Goal: Task Accomplishment & Management: Manage account settings

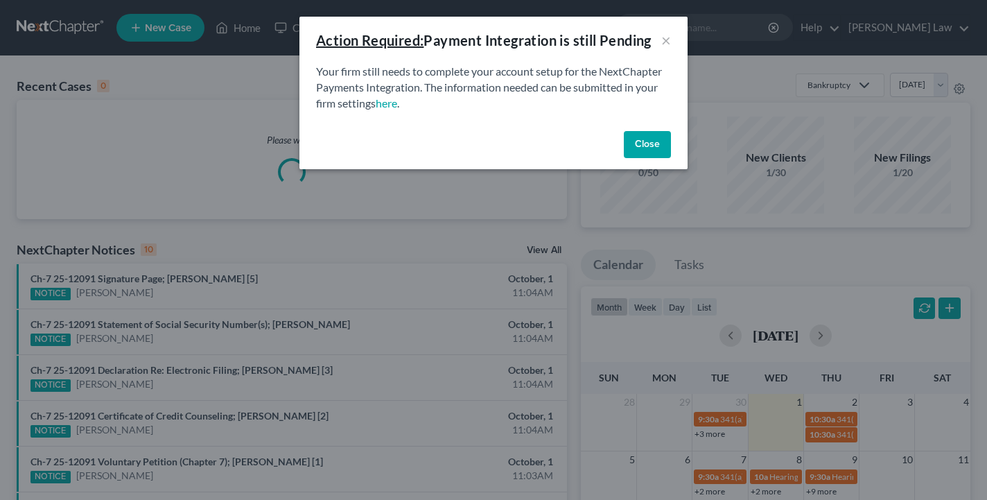
click at [650, 135] on button "Close" at bounding box center [647, 145] width 47 height 28
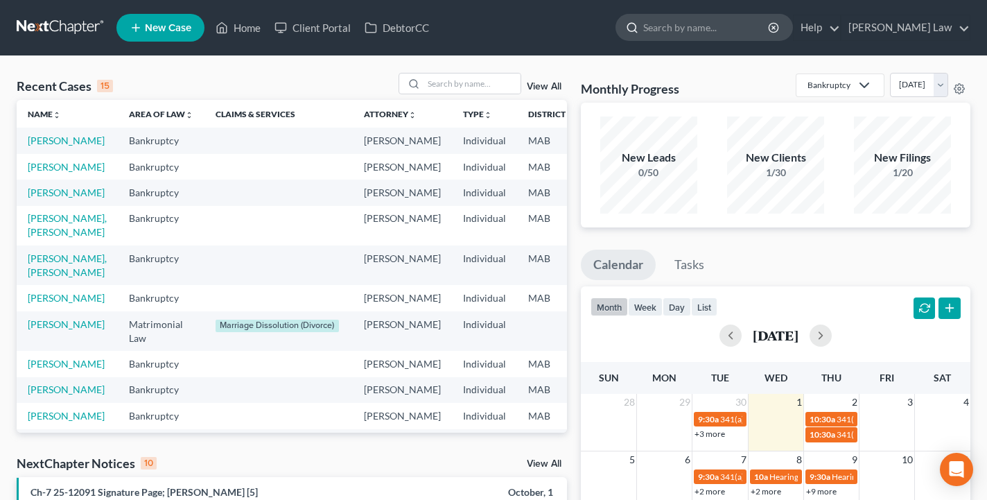
click at [746, 31] on input "search" at bounding box center [706, 28] width 127 height 26
type input "[PERSON_NAME]"
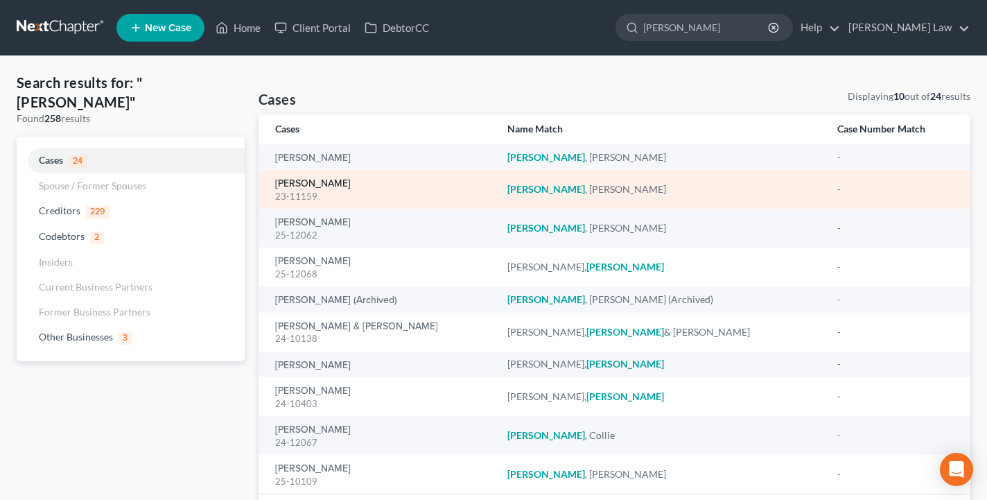
click at [325, 179] on link "[PERSON_NAME]" at bounding box center [313, 184] width 76 height 10
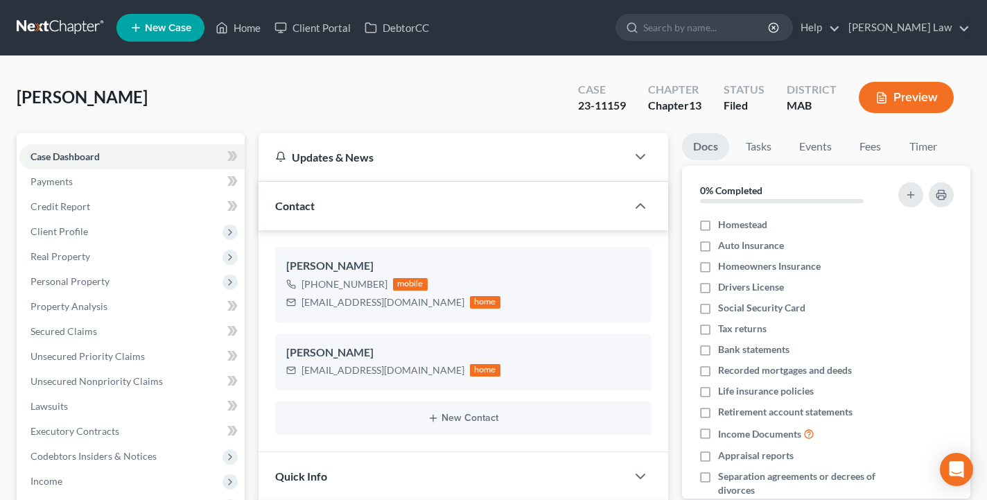
scroll to position [3088, 0]
drag, startPoint x: 268, startPoint y: 81, endPoint x: 257, endPoint y: 91, distance: 14.7
click at [257, 91] on div "[PERSON_NAME] Upgraded Case 23-11159 Chapter Chapter 13 Status Filed District M…" at bounding box center [494, 103] width 954 height 60
drag, startPoint x: 393, startPoint y: 306, endPoint x: 303, endPoint y: 297, distance: 90.5
click at [303, 297] on div "[EMAIL_ADDRESS][DOMAIN_NAME] home" at bounding box center [393, 302] width 214 height 18
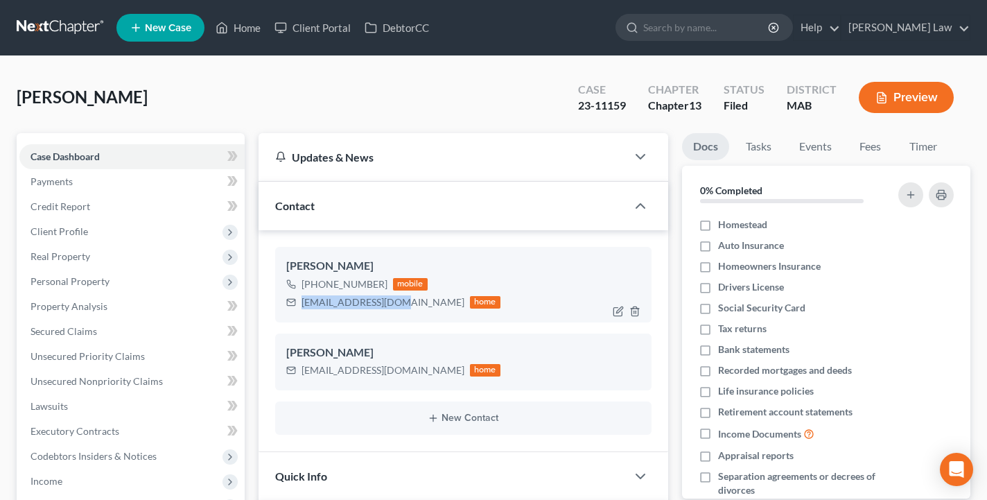
copy div "[EMAIL_ADDRESS][DOMAIN_NAME]"
click at [506, 0] on nav "Home New Case Client Portal DebtorCC [PERSON_NAME] Law [EMAIL_ADDRESS][DOMAIN_N…" at bounding box center [493, 27] width 987 height 55
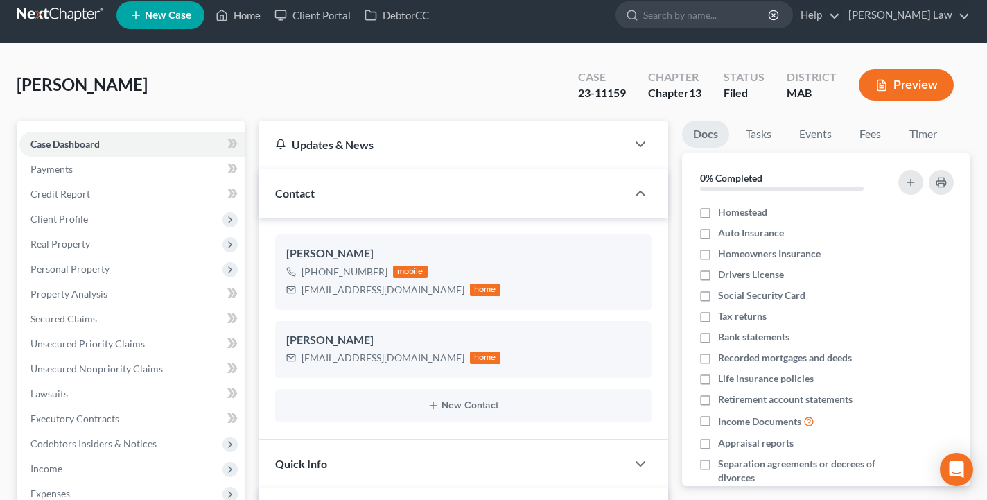
scroll to position [38, 0]
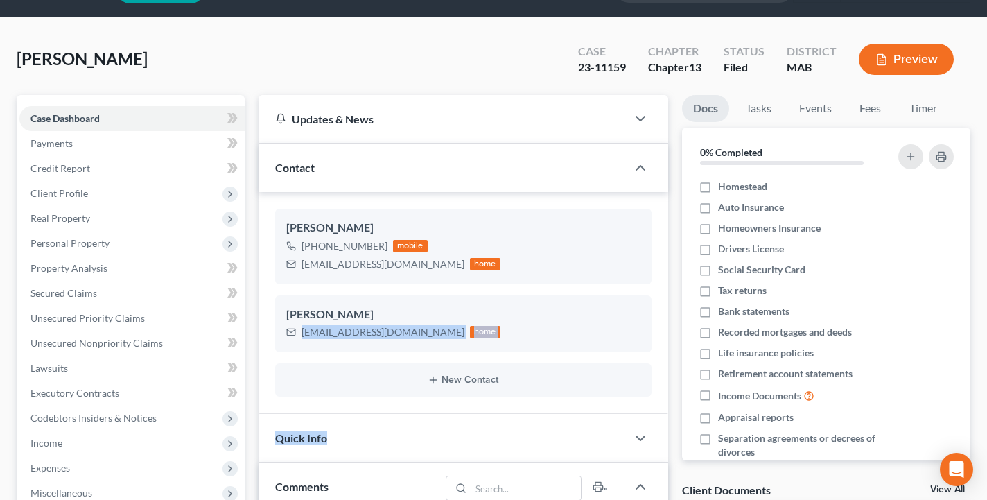
drag, startPoint x: 256, startPoint y: 367, endPoint x: 255, endPoint y: 457, distance: 90.1
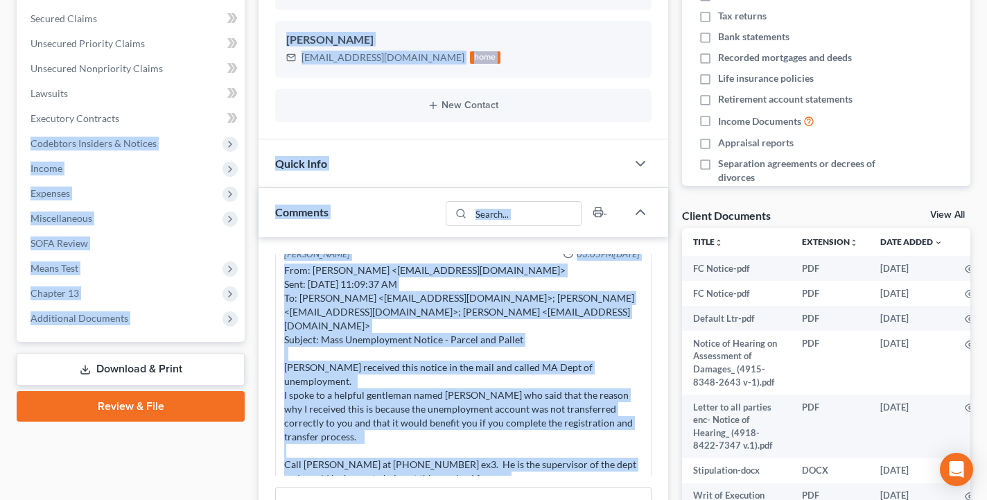
scroll to position [342, 0]
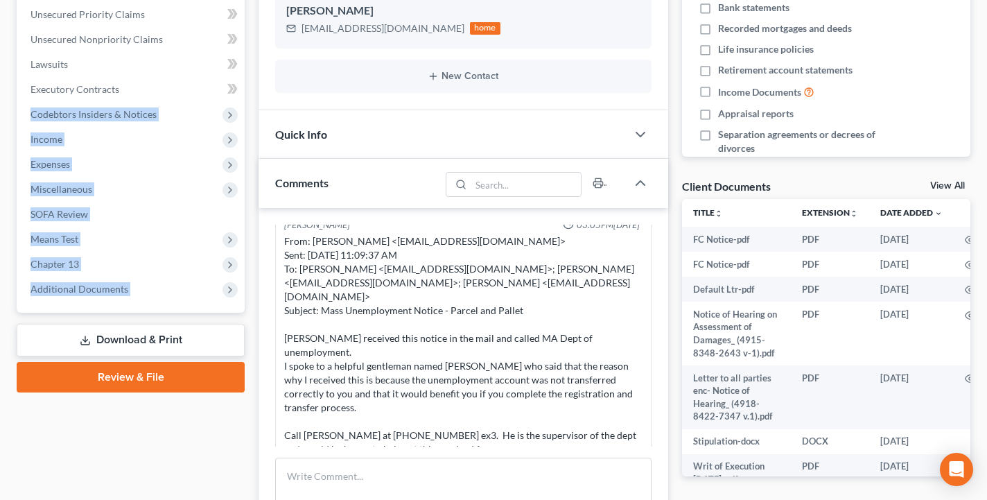
drag, startPoint x: 246, startPoint y: 400, endPoint x: 240, endPoint y: 380, distance: 21.0
click at [240, 380] on div "Case Dashboard Payments Invoices Payments Payments Credit Report Client Profile" at bounding box center [131, 276] width 242 height 970
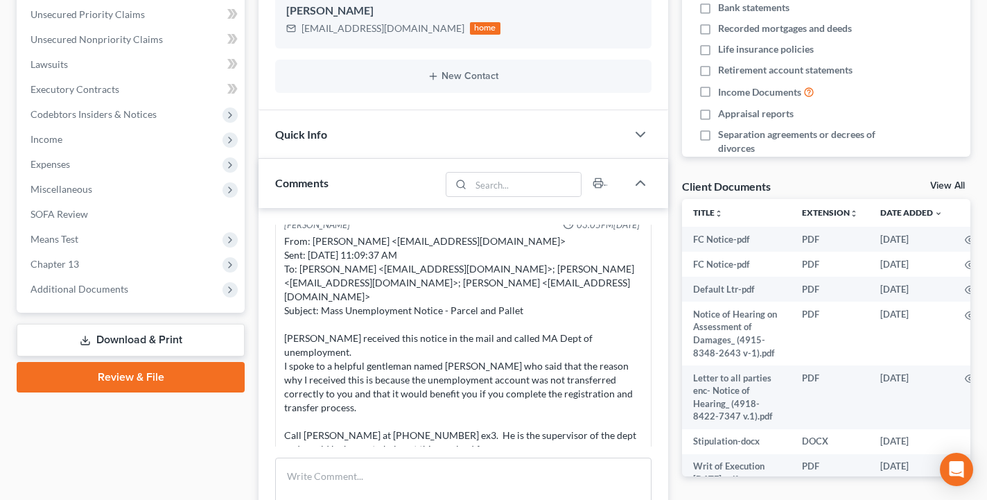
click at [270, 305] on div "[PERSON_NAME] 03:07PM[DATE] faxed notice of bk filing to [PERSON_NAME] Law [PER…" at bounding box center [463, 387] width 410 height 358
click at [190, 288] on span "Additional Documents" at bounding box center [131, 289] width 225 height 25
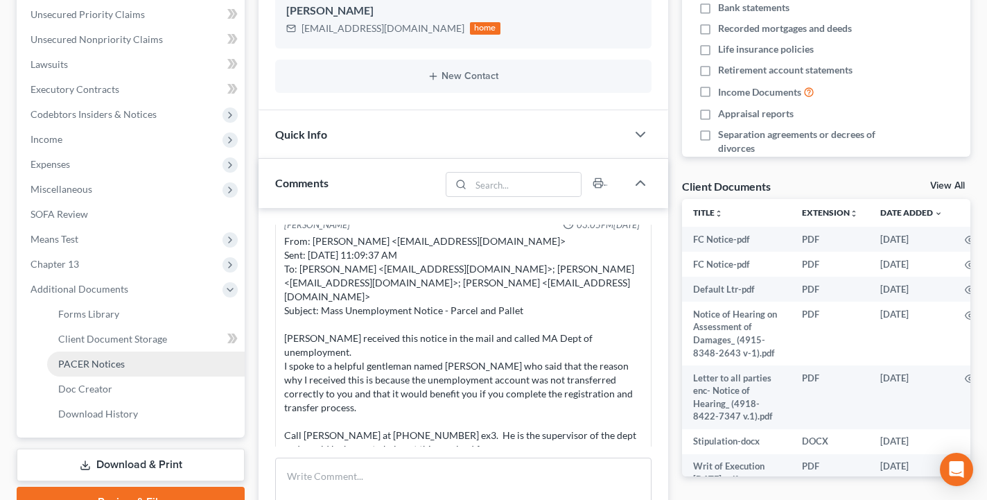
click at [155, 361] on link "PACER Notices" at bounding box center [146, 363] width 198 height 25
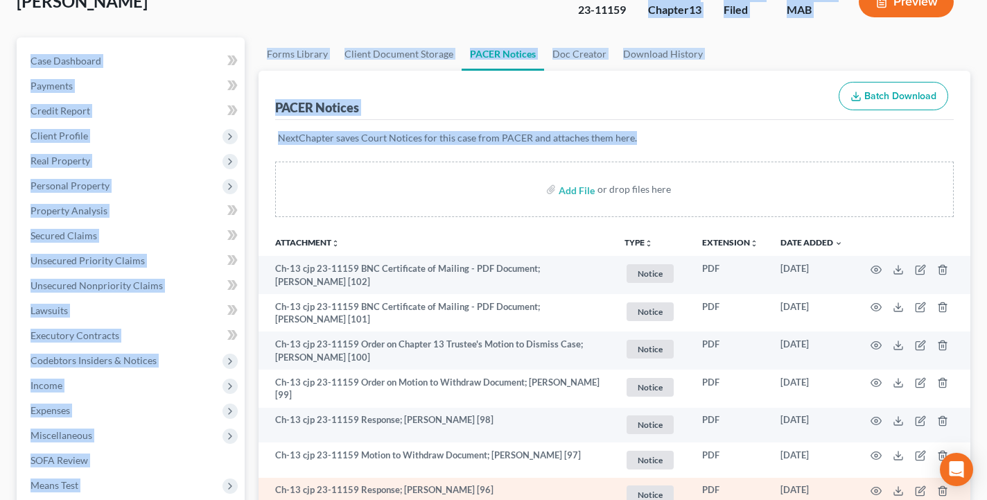
scroll to position [100, 0]
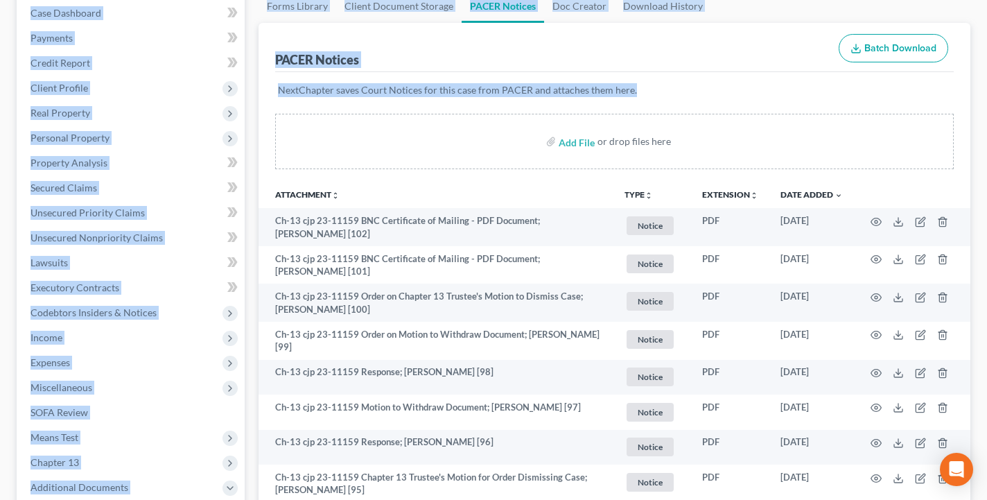
drag, startPoint x: 418, startPoint y: 323, endPoint x: 394, endPoint y: 501, distance: 179.8
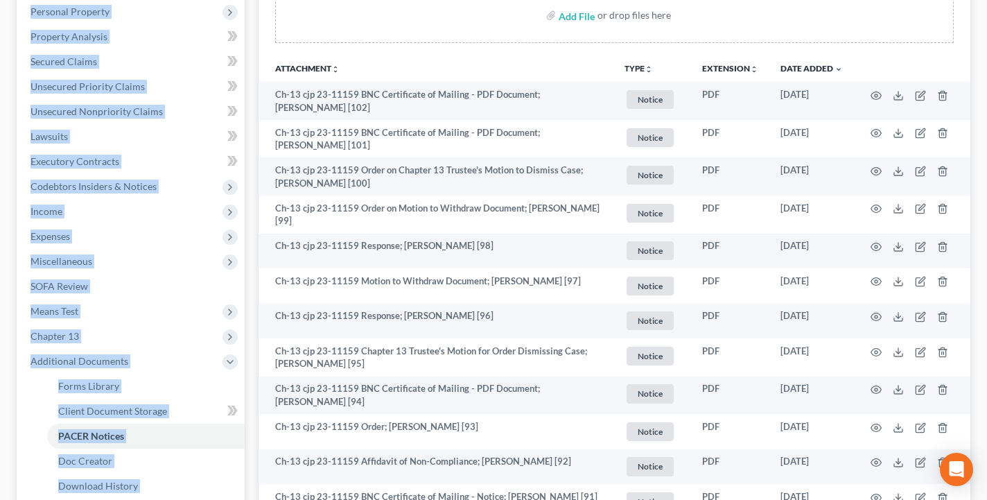
scroll to position [281, 0]
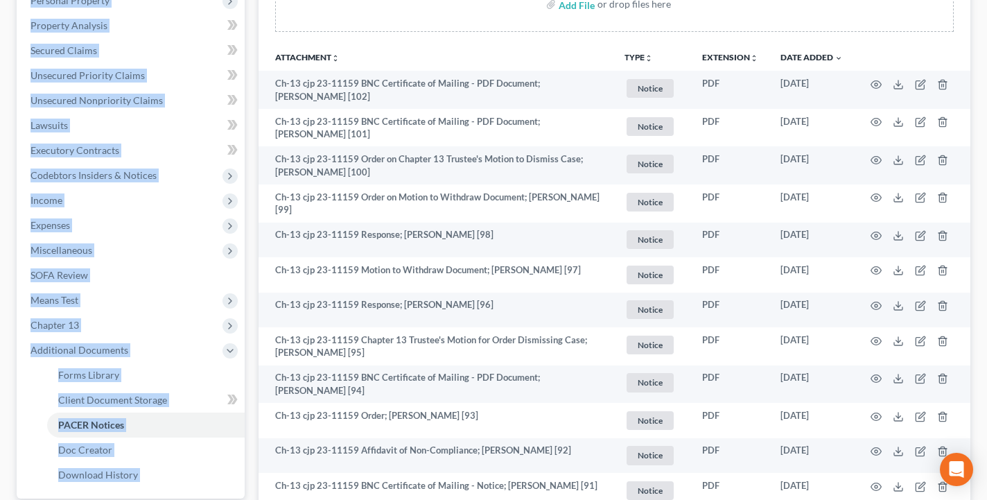
drag, startPoint x: 387, startPoint y: 164, endPoint x: 344, endPoint y: 505, distance: 342.9
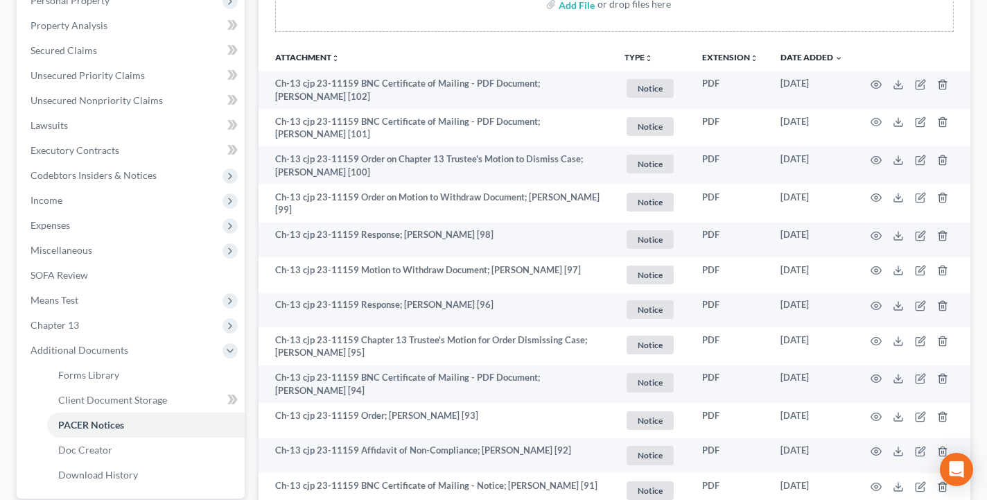
click at [850, 37] on div "Add File or drop files here" at bounding box center [614, 9] width 712 height 67
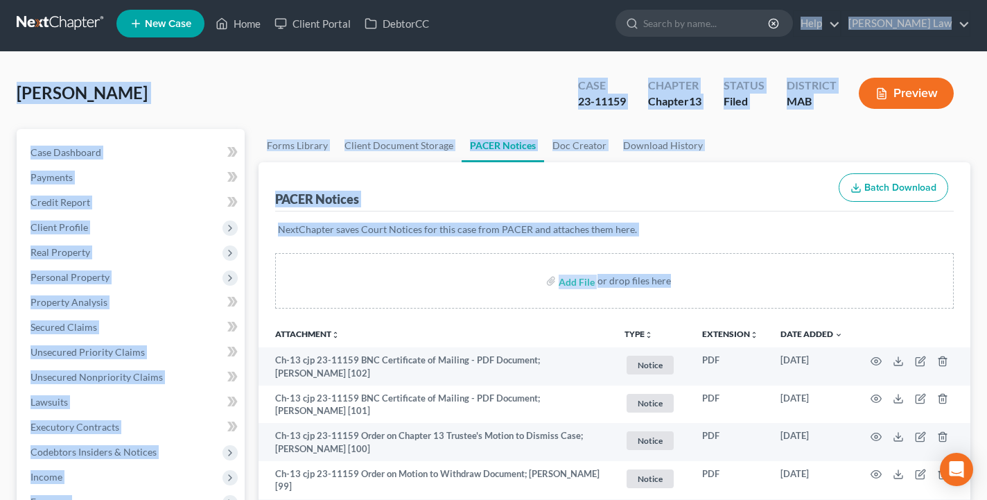
scroll to position [0, 0]
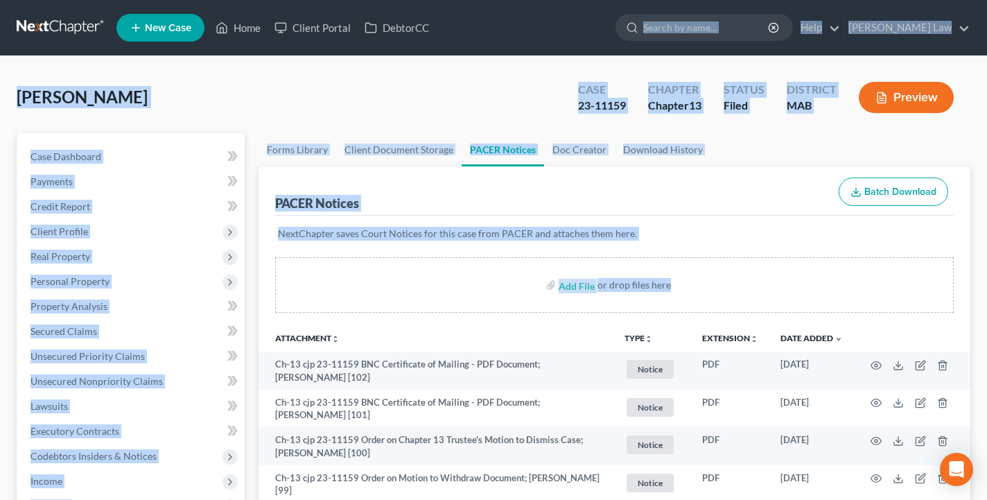
drag, startPoint x: 858, startPoint y: 42, endPoint x: 857, endPoint y: -78, distance: 119.9
click at [760, 25] on input "search" at bounding box center [706, 28] width 127 height 26
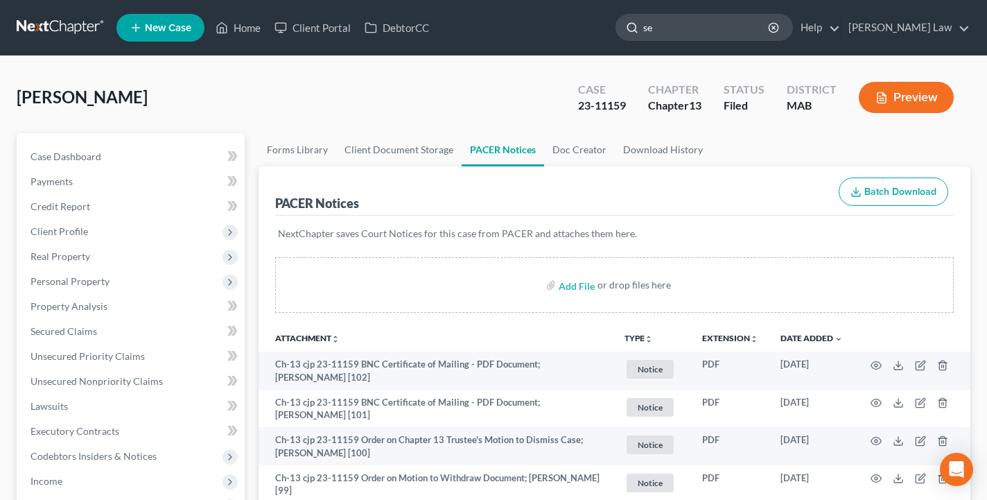
type input "sey"
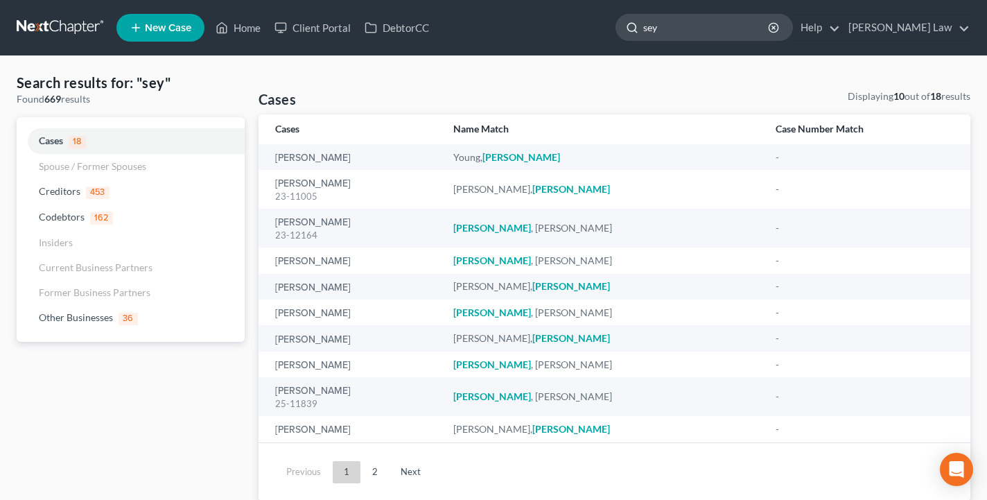
click at [757, 33] on input "sey" at bounding box center [706, 28] width 127 height 26
type input "seybol"
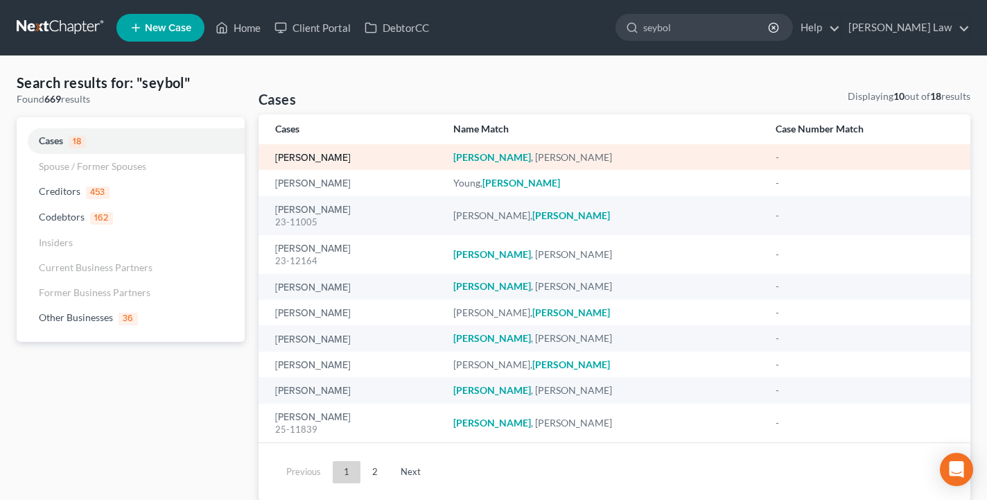
click at [321, 159] on link "[PERSON_NAME]" at bounding box center [313, 158] width 76 height 10
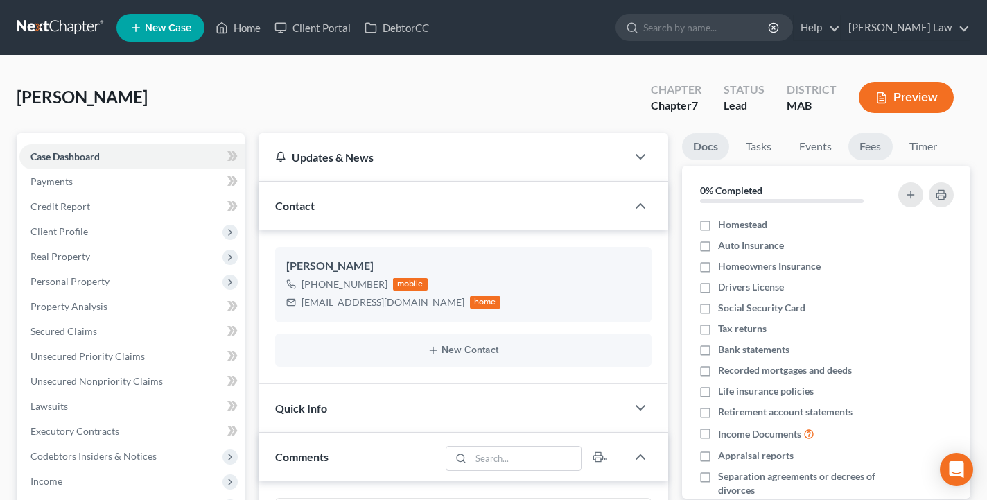
click at [875, 144] on link "Fees" at bounding box center [870, 146] width 44 height 27
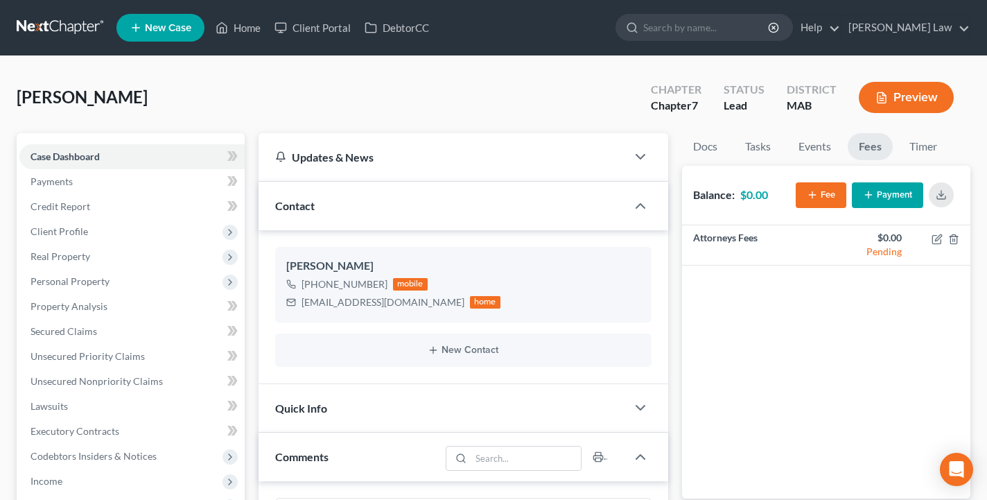
click at [875, 204] on button "Payment" at bounding box center [887, 195] width 71 height 26
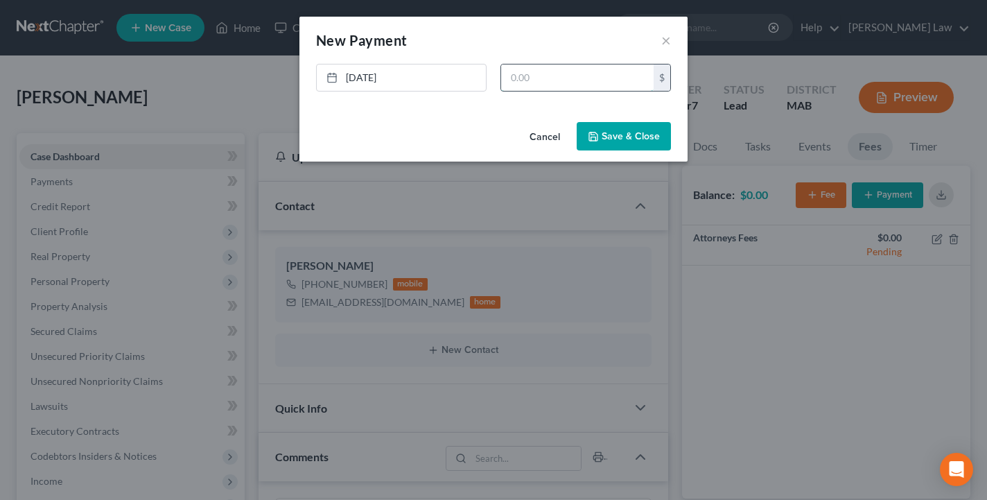
click at [541, 72] on input "text" at bounding box center [577, 77] width 152 height 26
type input "500"
click at [606, 136] on button "Save & Close" at bounding box center [624, 136] width 94 height 29
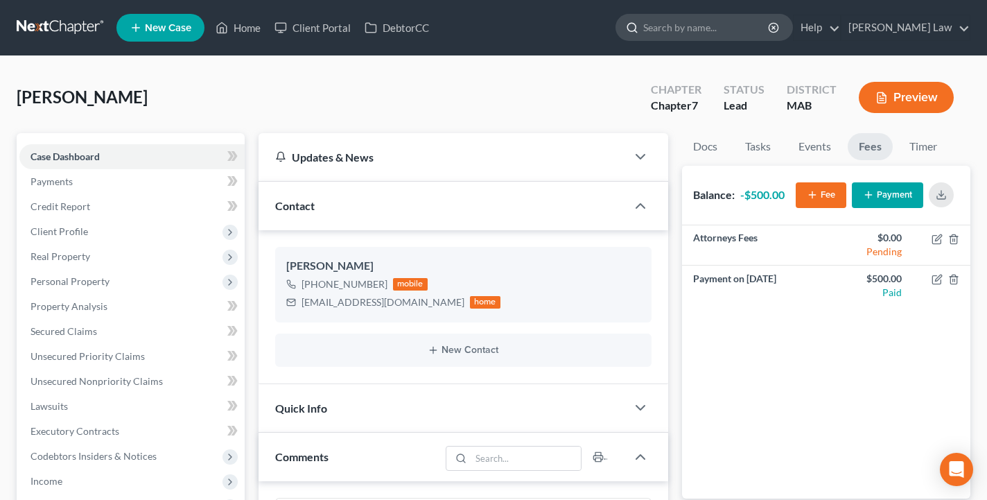
click at [770, 39] on input "search" at bounding box center [706, 28] width 127 height 26
type input "gar"
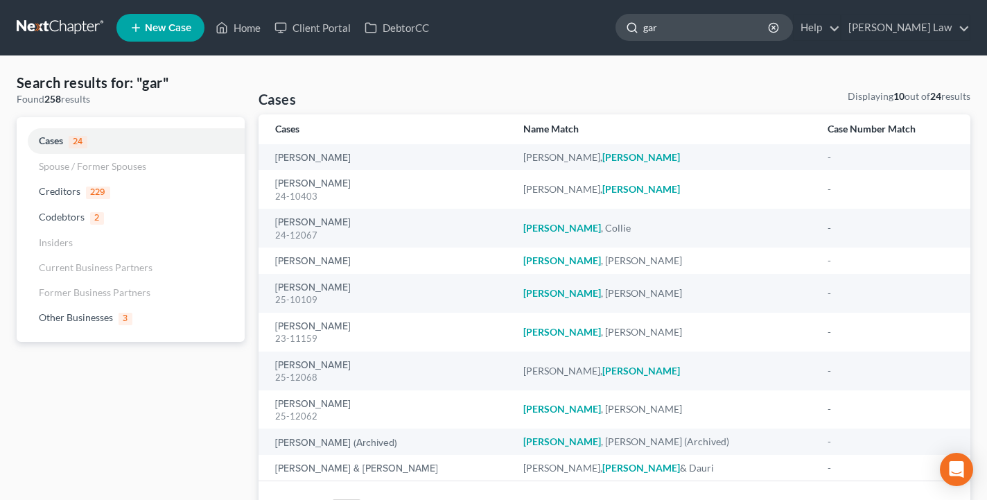
click at [770, 31] on input "gar" at bounding box center [706, 28] width 127 height 26
type input "[PERSON_NAME]"
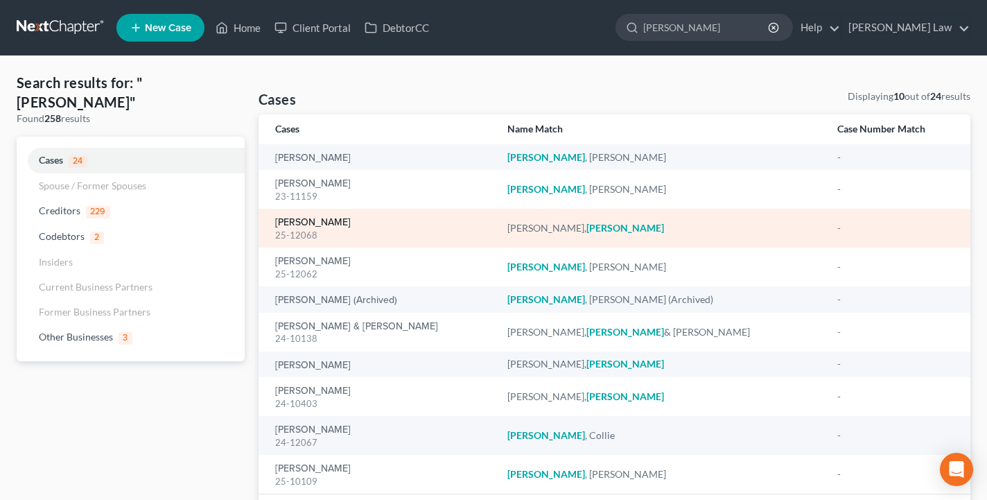
click at [309, 223] on link "[PERSON_NAME]" at bounding box center [313, 223] width 76 height 10
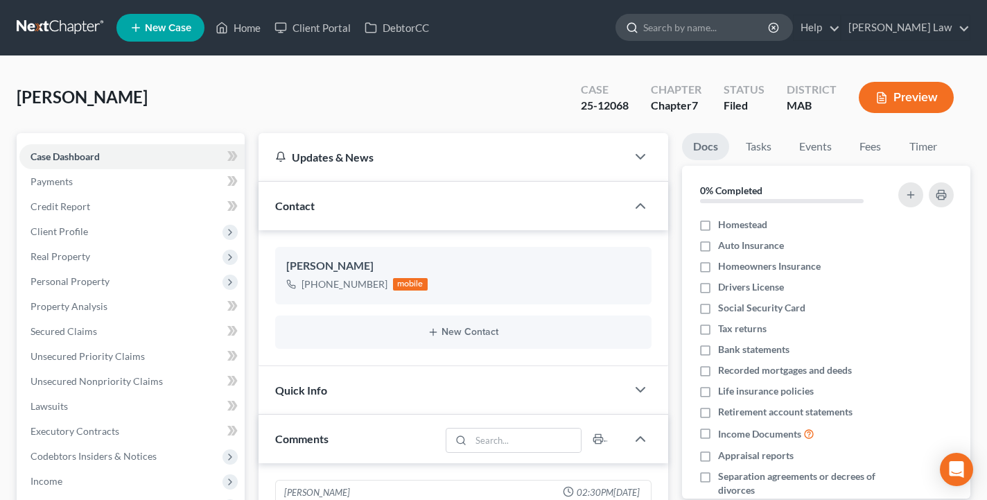
click at [770, 25] on input "search" at bounding box center [706, 28] width 127 height 26
type input "mah"
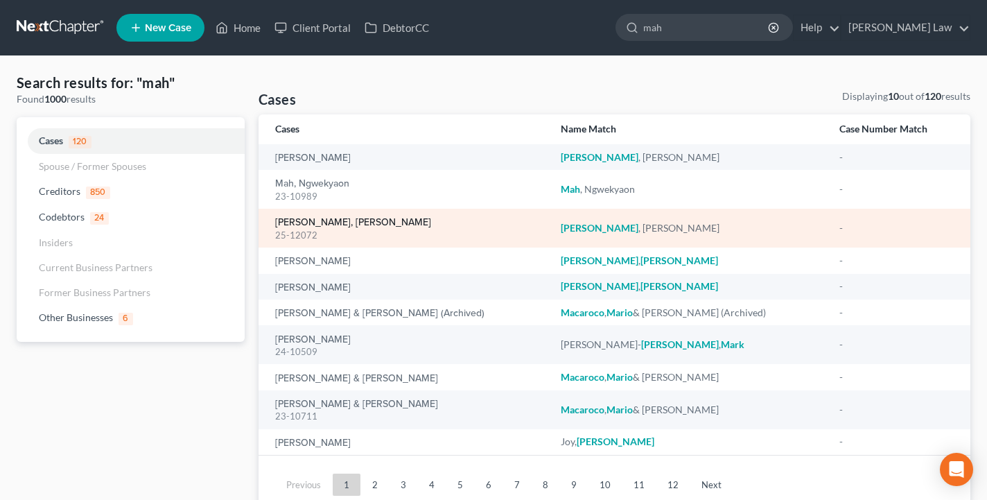
click at [370, 221] on link "[PERSON_NAME], [PERSON_NAME]" at bounding box center [353, 223] width 156 height 10
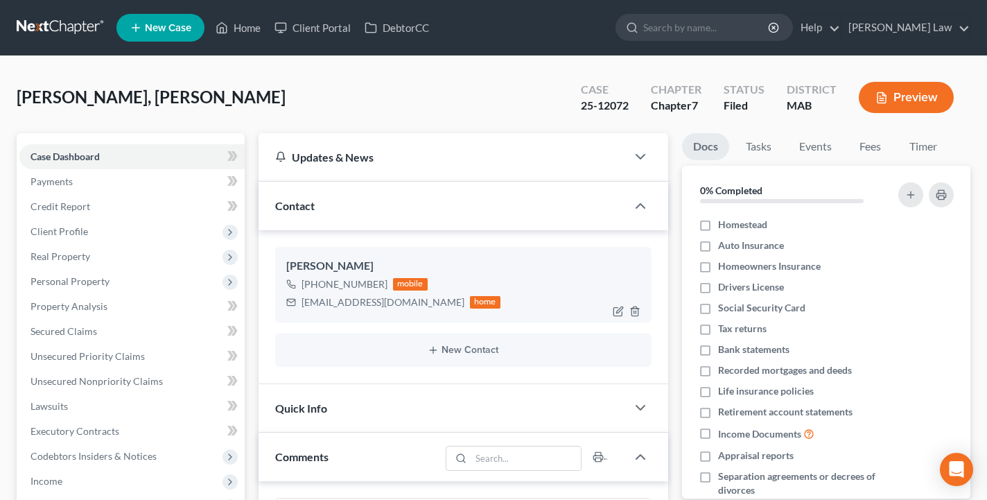
scroll to position [11, 0]
drag, startPoint x: 410, startPoint y: 304, endPoint x: 301, endPoint y: 305, distance: 108.1
click at [301, 305] on div "[EMAIL_ADDRESS][DOMAIN_NAME]" at bounding box center [382, 302] width 163 height 14
copy div "[EMAIL_ADDRESS][DOMAIN_NAME]"
click at [708, 38] on input "search" at bounding box center [706, 28] width 127 height 26
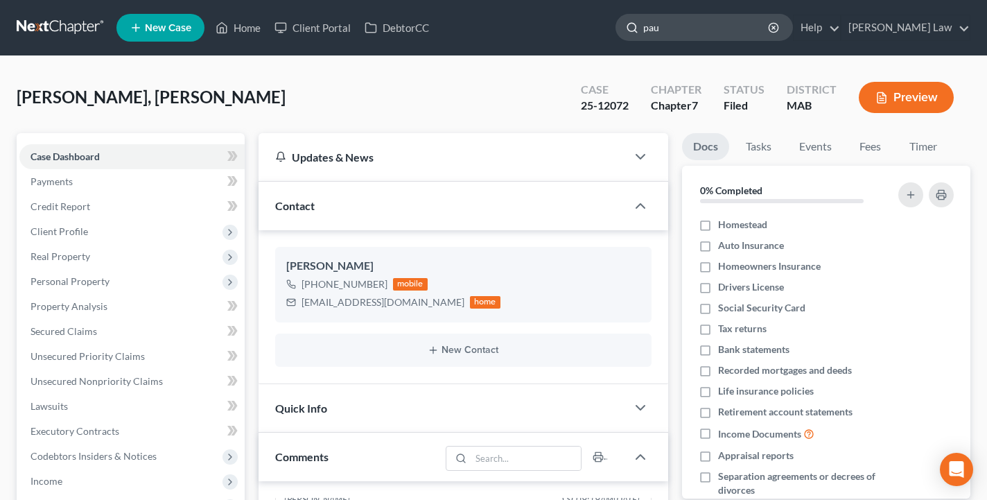
type input "[PERSON_NAME]"
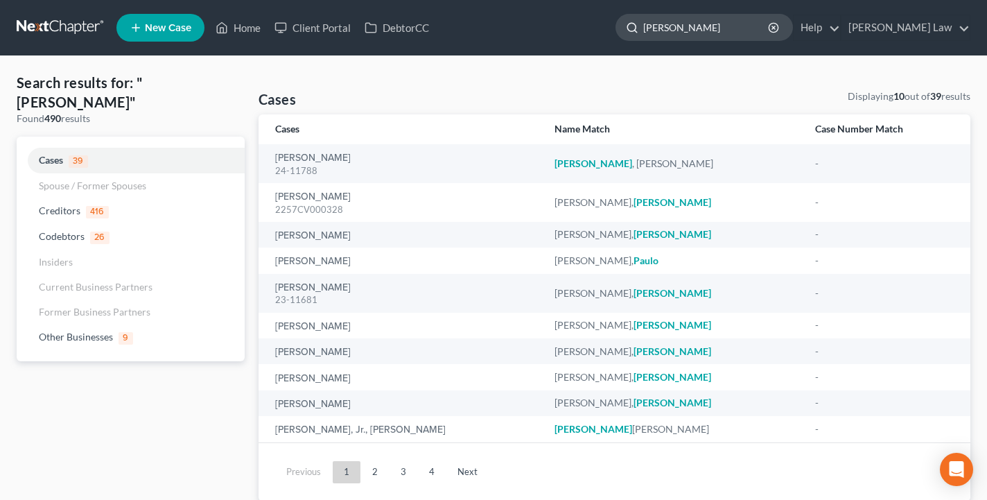
click at [733, 30] on input "[PERSON_NAME]" at bounding box center [706, 28] width 127 height 26
type input "[PERSON_NAME]"
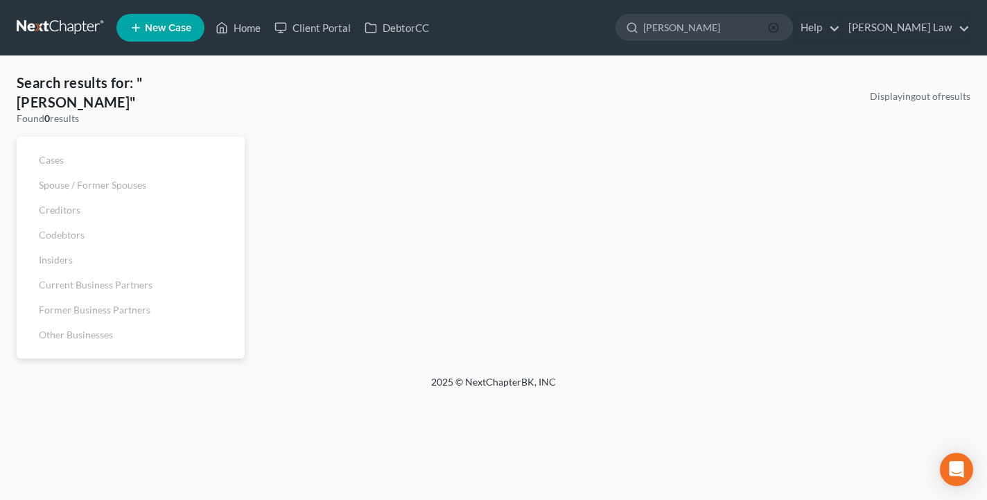
click at [779, 29] on icon "button" at bounding box center [773, 27] width 11 height 11
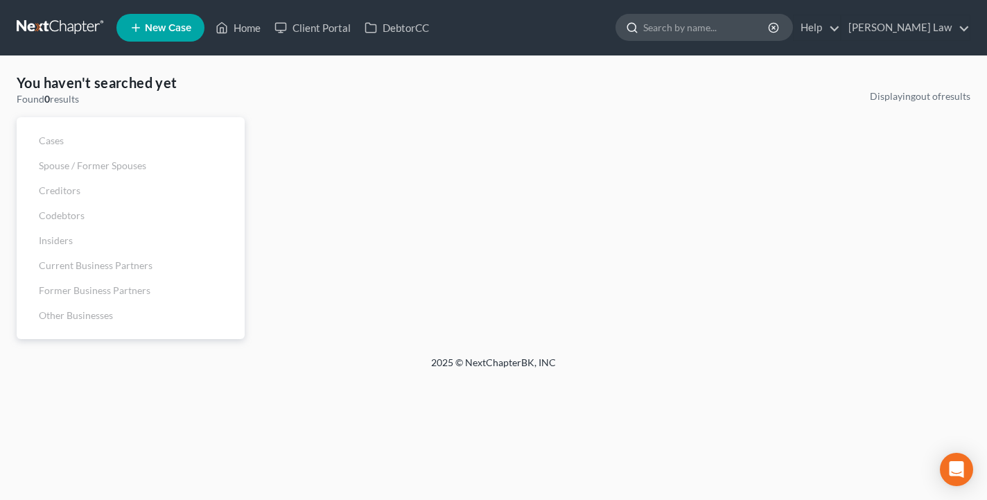
click at [746, 32] on input "search" at bounding box center [706, 28] width 127 height 26
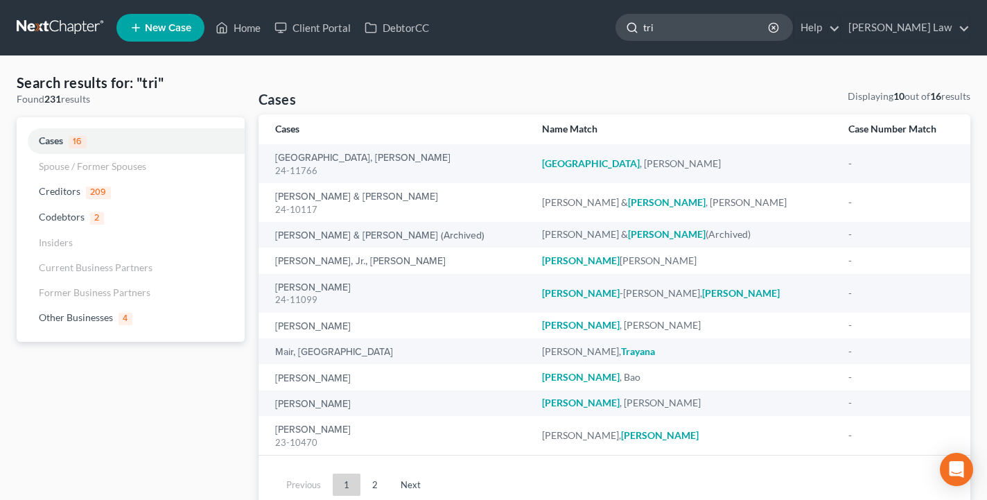
click at [739, 39] on input "tri" at bounding box center [706, 28] width 127 height 26
type input "trif"
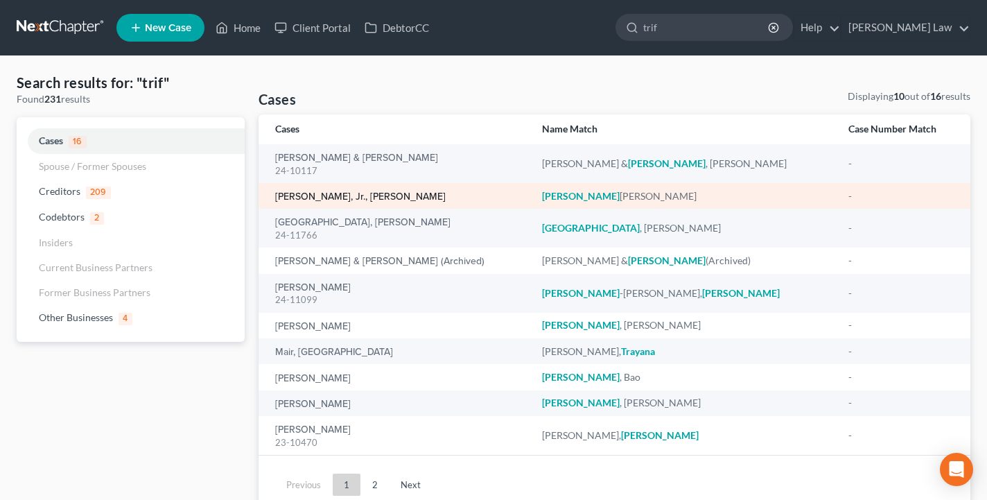
click at [324, 196] on link "[PERSON_NAME], Jr., [PERSON_NAME]" at bounding box center [360, 197] width 170 height 10
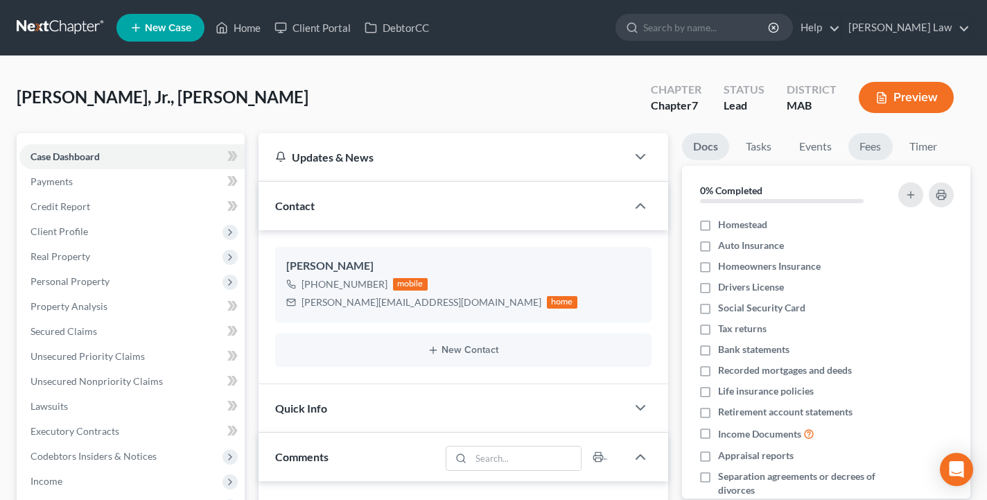
click at [880, 149] on link "Fees" at bounding box center [870, 146] width 44 height 27
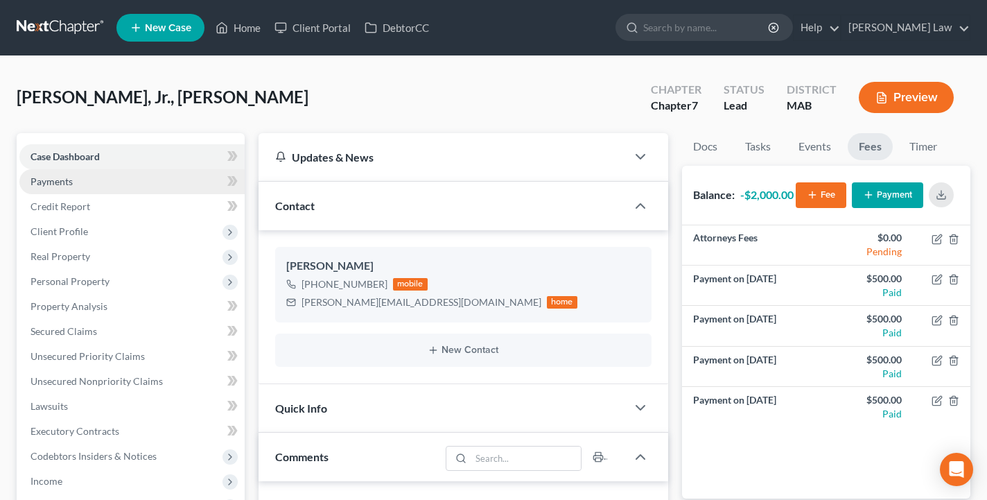
click at [122, 178] on link "Payments" at bounding box center [131, 181] width 225 height 25
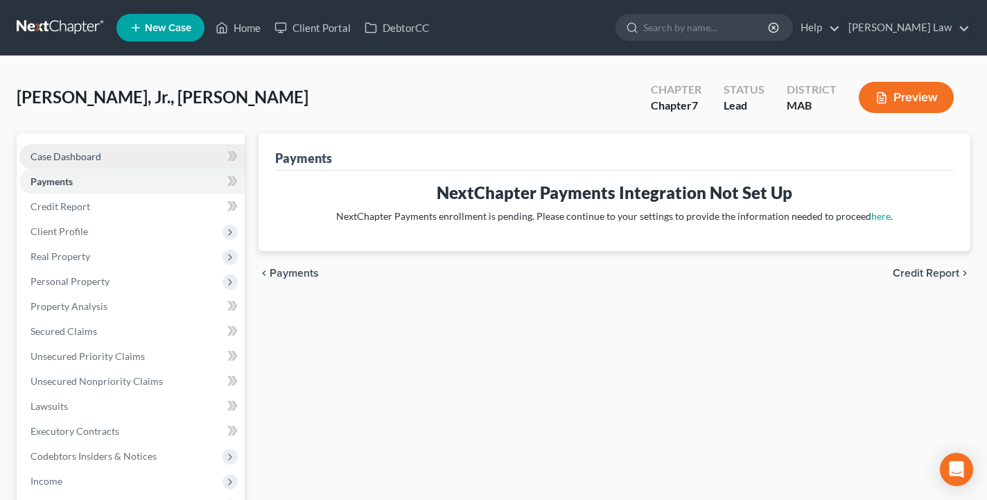
click at [130, 154] on link "Case Dashboard" at bounding box center [131, 156] width 225 height 25
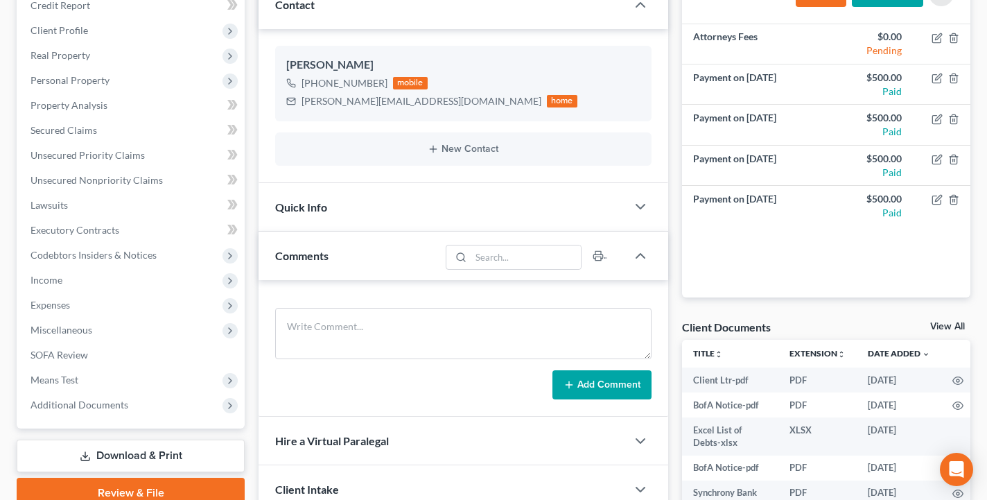
scroll to position [151, 0]
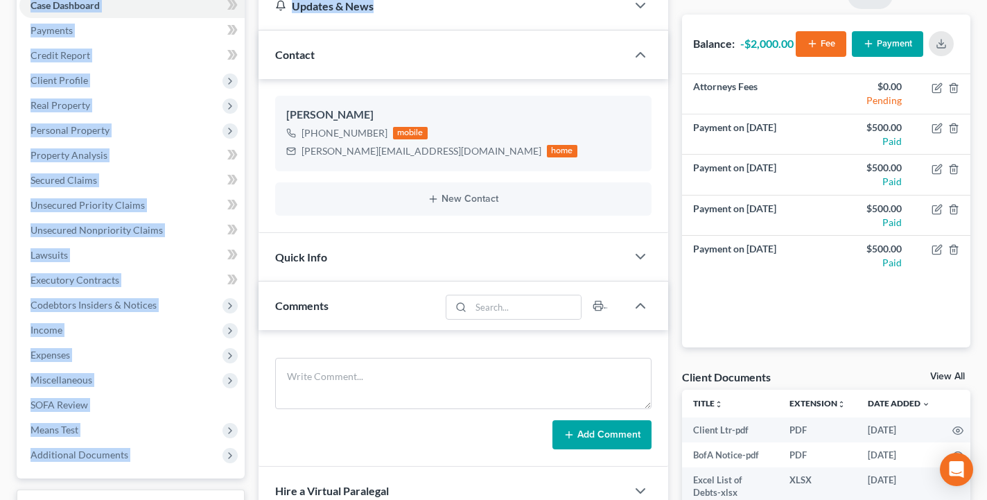
drag, startPoint x: 457, startPoint y: 122, endPoint x: 414, endPoint y: 15, distance: 115.7
click at [414, 14] on div "[PERSON_NAME], Jr., [PERSON_NAME] Upgraded Chapter Chapter 7 Status Lead Distri…" at bounding box center [494, 311] width 954 height 778
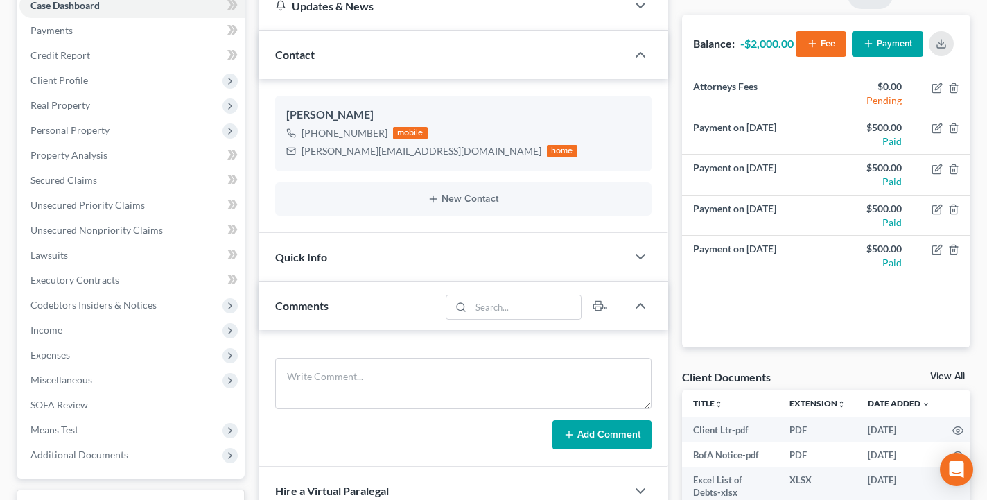
click at [256, 169] on div "Updates & News × [US_STATE] District Notes Take a look at NextChapter's Distric…" at bounding box center [463, 335] width 423 height 707
click at [119, 28] on link "Payments" at bounding box center [131, 30] width 225 height 25
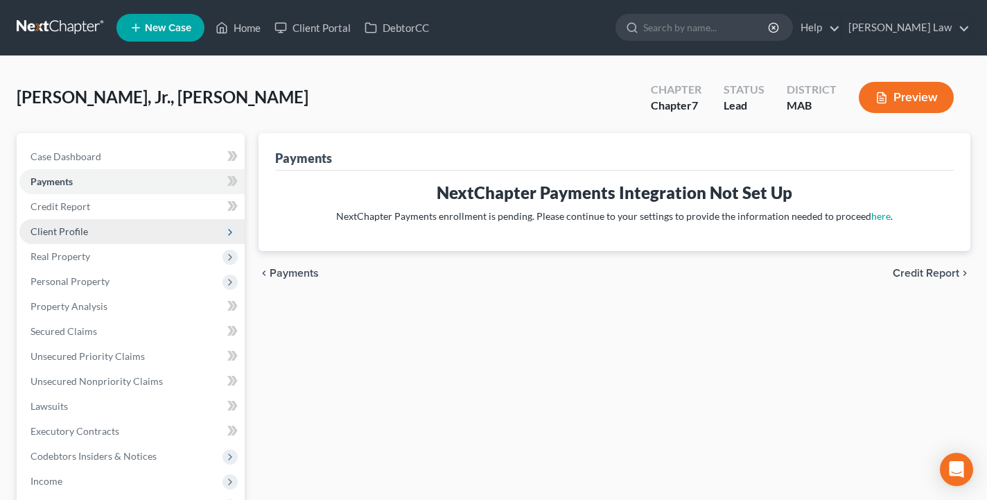
click at [87, 234] on span "Client Profile" at bounding box center [131, 231] width 225 height 25
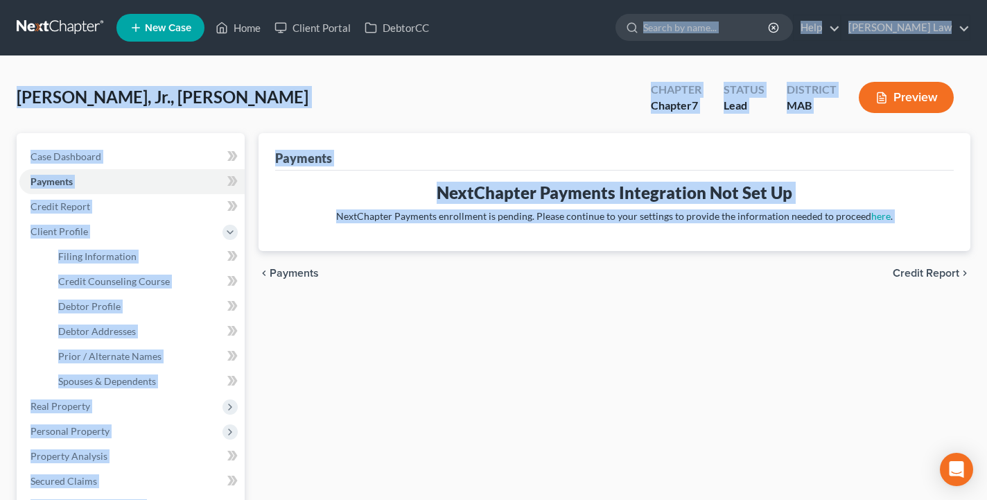
drag, startPoint x: 340, startPoint y: 338, endPoint x: 727, endPoint y: -78, distance: 567.3
click at [727, 0] on html "Home New Case Client Portal DebtorCC [PERSON_NAME] Law [EMAIL_ADDRESS][DOMAIN_N…" at bounding box center [493, 455] width 987 height 911
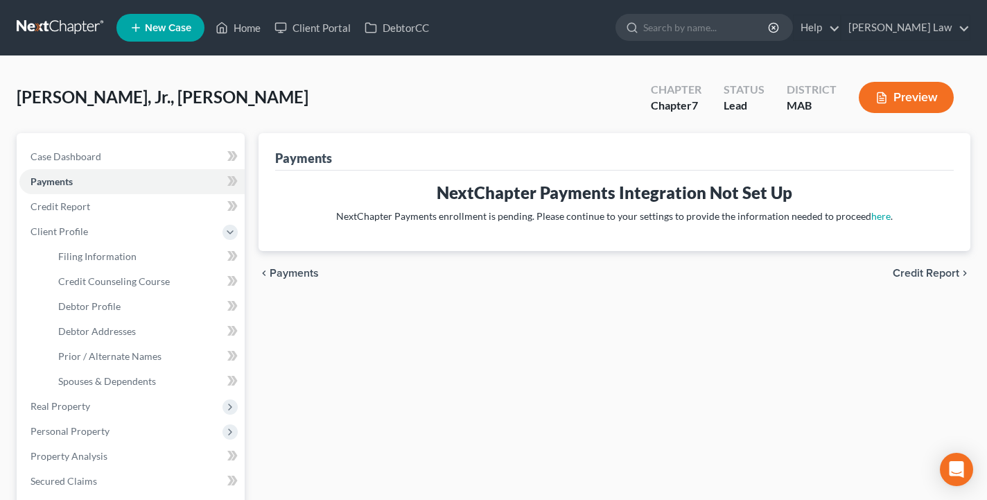
click at [569, 86] on div "[PERSON_NAME], Jr., [PERSON_NAME] Upgraded Chapter Chapter 7 Status Lead Distri…" at bounding box center [494, 103] width 954 height 60
click at [138, 171] on link "Payments" at bounding box center [131, 181] width 225 height 25
click at [138, 157] on link "Case Dashboard" at bounding box center [131, 156] width 225 height 25
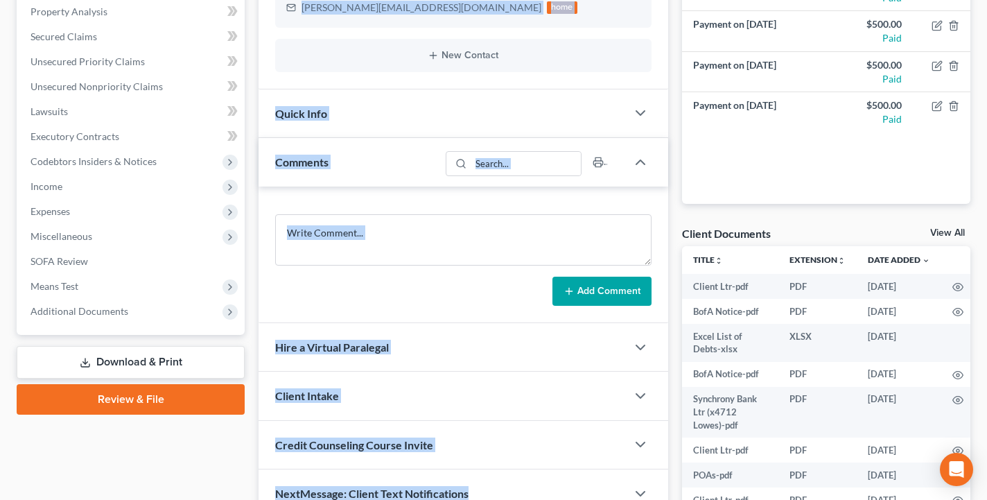
scroll to position [392, 0]
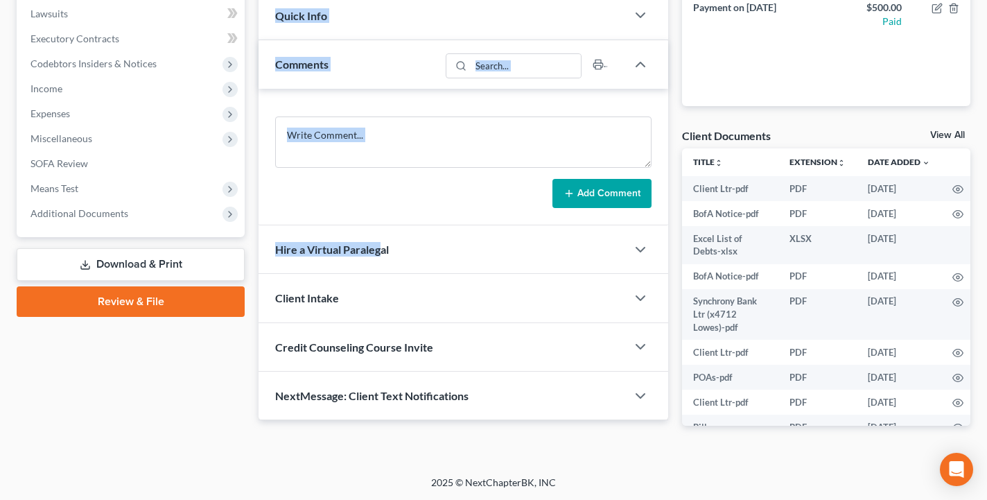
drag, startPoint x: 466, startPoint y: 148, endPoint x: 414, endPoint y: 177, distance: 59.9
click at [414, 177] on div "Updates & News × [US_STATE] District Notes Take a look at NextChapter's Distric…" at bounding box center [463, 81] width 410 height 680
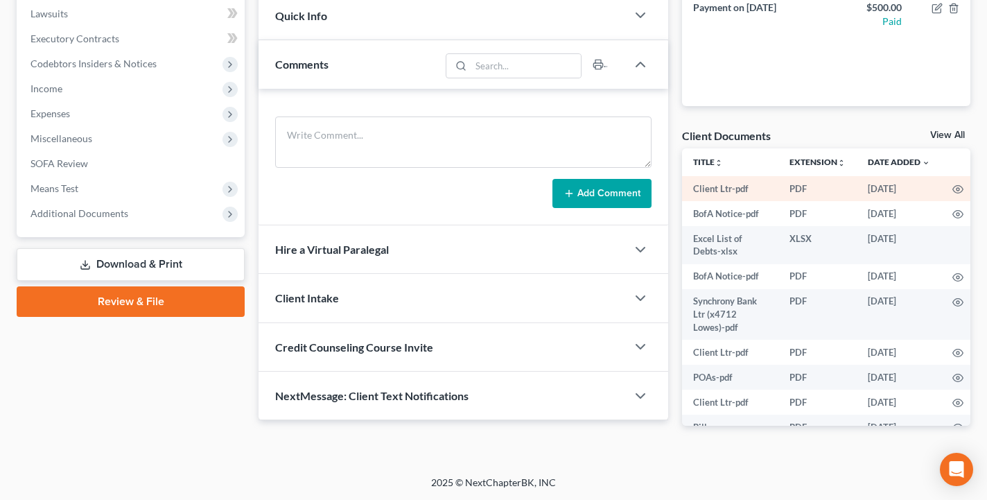
click at [728, 190] on td "Client Ltr-pdf" at bounding box center [730, 188] width 96 height 25
click at [796, 194] on td "PDF" at bounding box center [817, 188] width 78 height 25
click at [956, 186] on icon "button" at bounding box center [957, 189] width 11 height 11
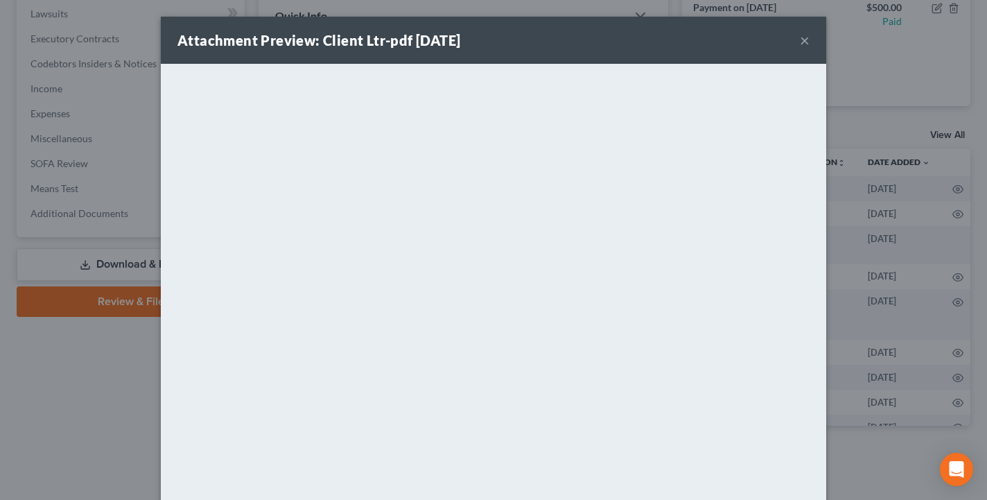
click at [804, 42] on button "×" at bounding box center [805, 40] width 10 height 17
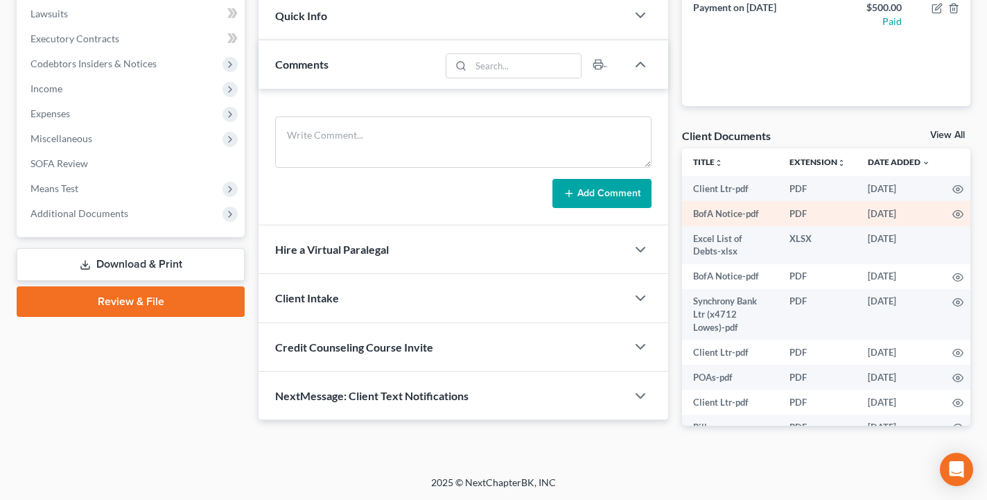
click at [794, 215] on td "PDF" at bounding box center [817, 213] width 78 height 25
click at [956, 213] on circle "button" at bounding box center [957, 214] width 3 height 3
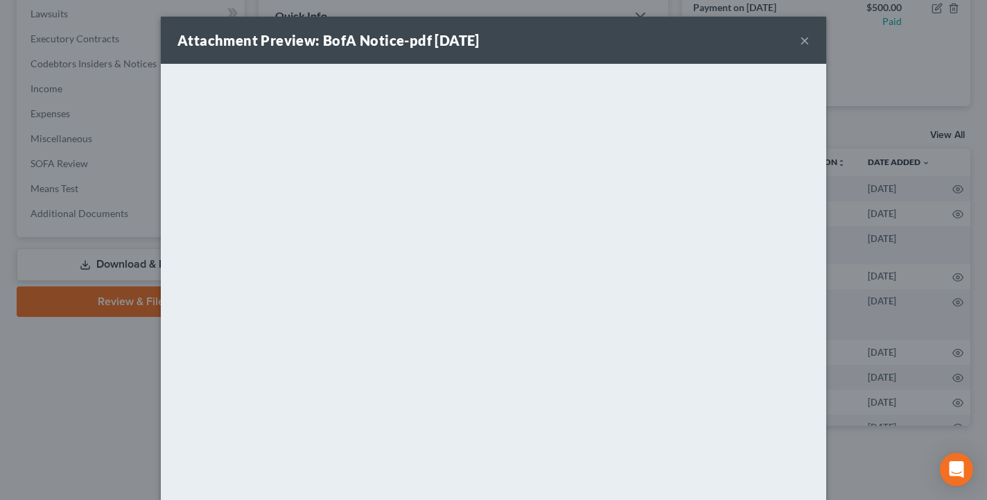
click at [805, 43] on button "×" at bounding box center [805, 40] width 10 height 17
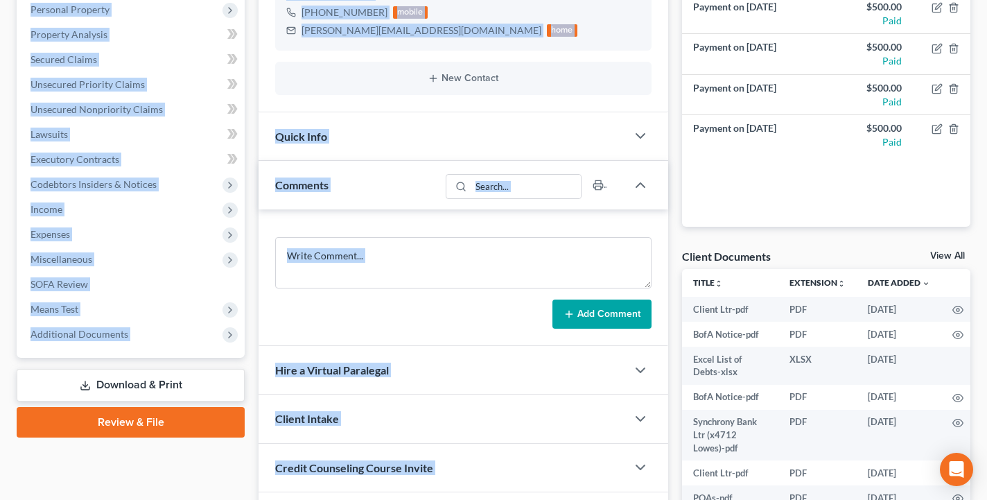
scroll to position [0, 0]
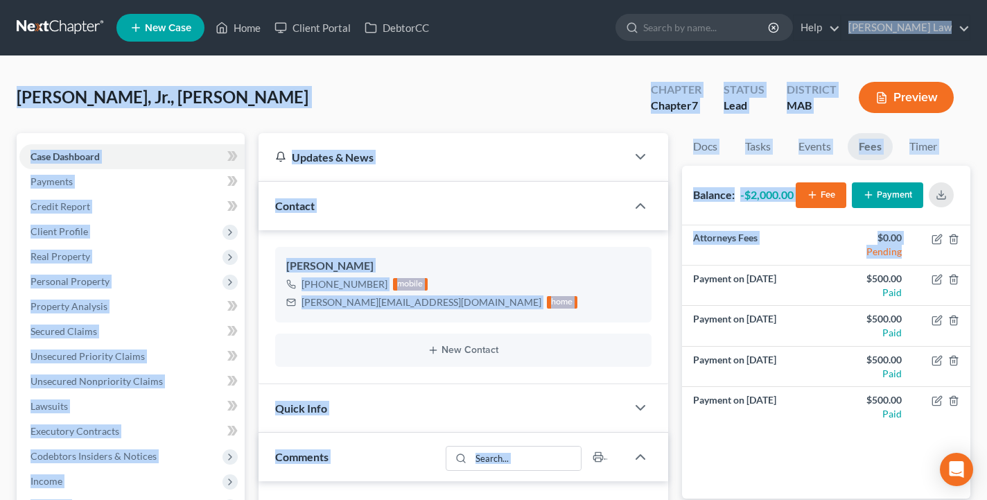
drag, startPoint x: 915, startPoint y: 71, endPoint x: 915, endPoint y: -78, distance: 149.0
click at [915, 0] on html "Home New Case Client Portal DebtorCC [PERSON_NAME] Law [EMAIL_ADDRESS][DOMAIN_N…" at bounding box center [493, 446] width 987 height 893
click at [807, 220] on div "Balance: -$2,000.00 Fee Payment" at bounding box center [826, 196] width 288 height 60
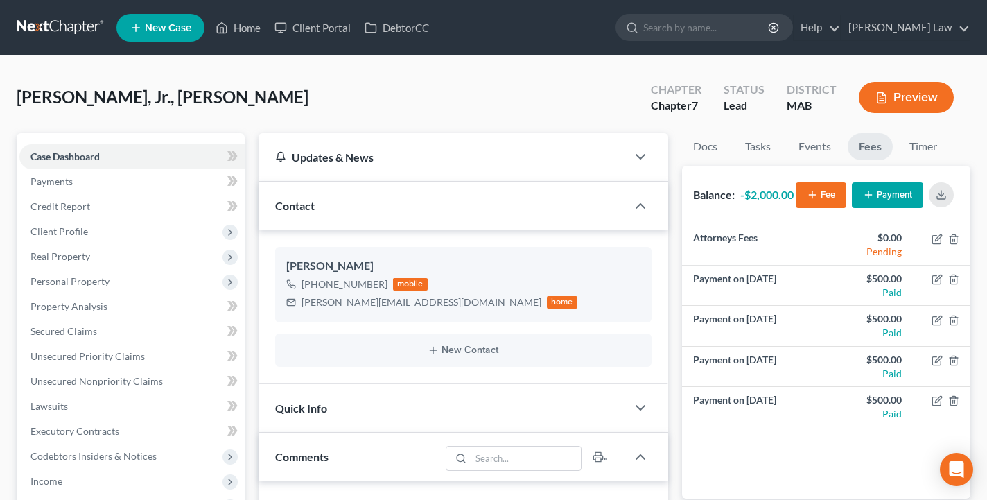
click at [716, 44] on ul "New Case Home Client Portal DebtorCC - No Result - See all results Or Press Ent…" at bounding box center [543, 28] width 854 height 36
click at [724, 34] on input "search" at bounding box center [706, 28] width 127 height 26
type input "[PERSON_NAME]"
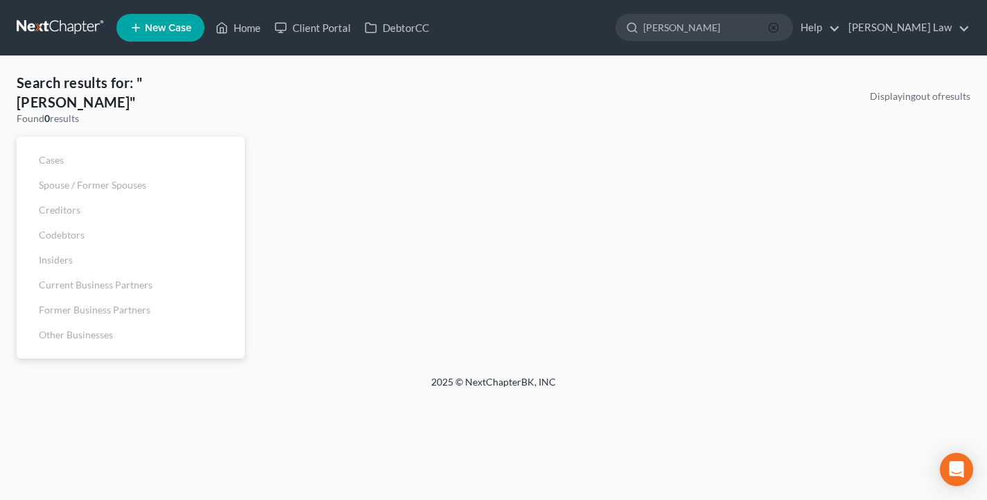
click at [779, 29] on icon "button" at bounding box center [773, 27] width 11 height 11
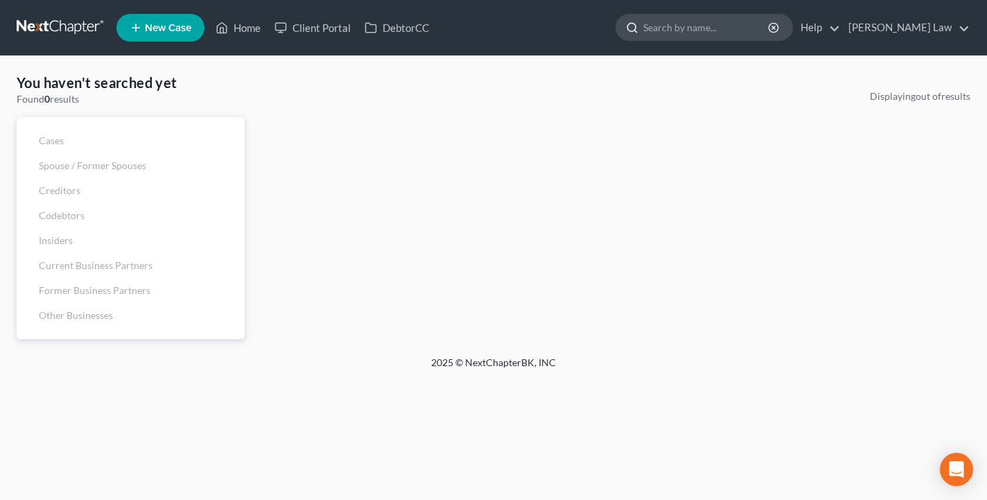
click at [766, 31] on input "search" at bounding box center [706, 28] width 127 height 26
type input "pag"
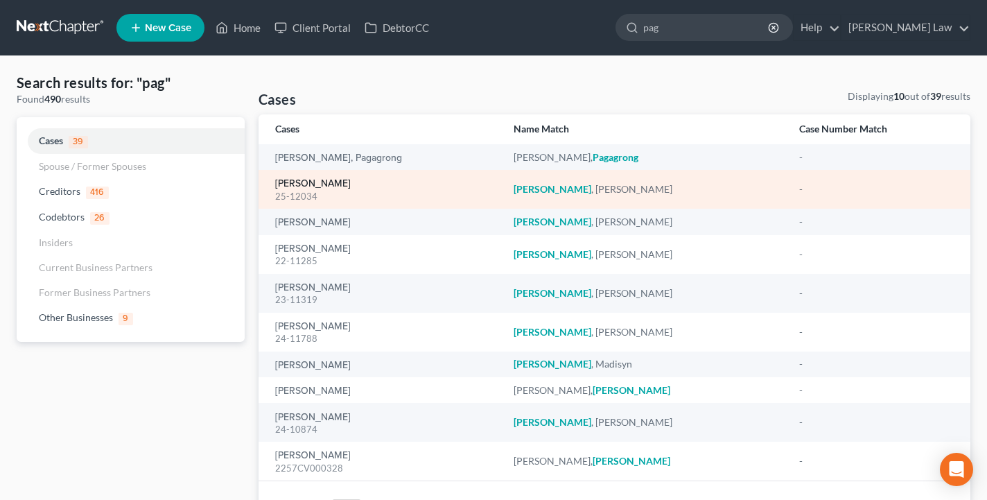
click at [323, 183] on link "[PERSON_NAME]" at bounding box center [313, 184] width 76 height 10
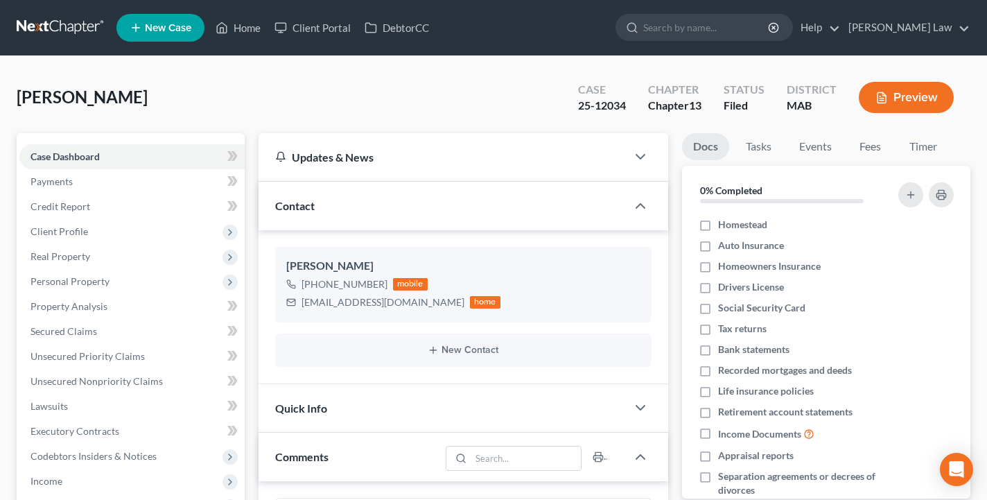
scroll to position [341, 0]
drag, startPoint x: 410, startPoint y: 301, endPoint x: 298, endPoint y: 304, distance: 111.6
click at [298, 304] on div "[EMAIL_ADDRESS][DOMAIN_NAME] home" at bounding box center [393, 302] width 214 height 18
copy div "[EMAIL_ADDRESS][DOMAIN_NAME]"
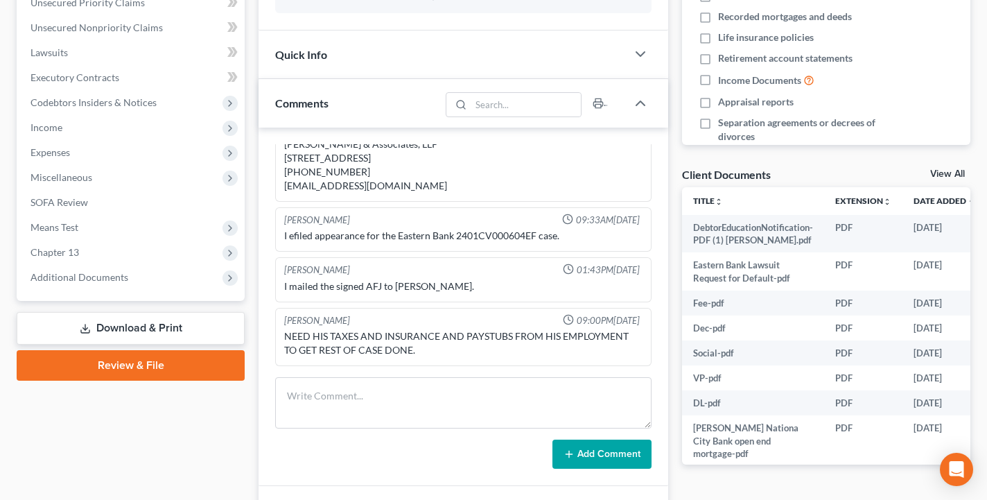
scroll to position [459, 0]
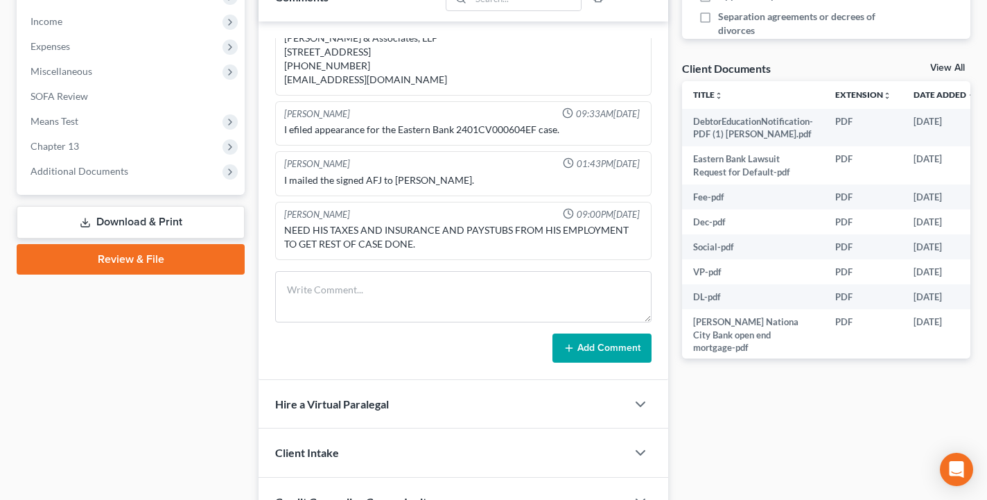
drag, startPoint x: 234, startPoint y: 105, endPoint x: 165, endPoint y: 291, distance: 198.9
click at [165, 291] on div "[PERSON_NAME] Upgraded Case 25-12034 Chapter Chapter 13 Status Filed District M…" at bounding box center [494, 99] width 954 height 972
click at [245, 178] on div "Case Dashboard Payments Invoices Payments Payments Credit Report Client Profile" at bounding box center [131, 125] width 242 height 902
click at [186, 163] on span "Additional Documents" at bounding box center [131, 171] width 225 height 25
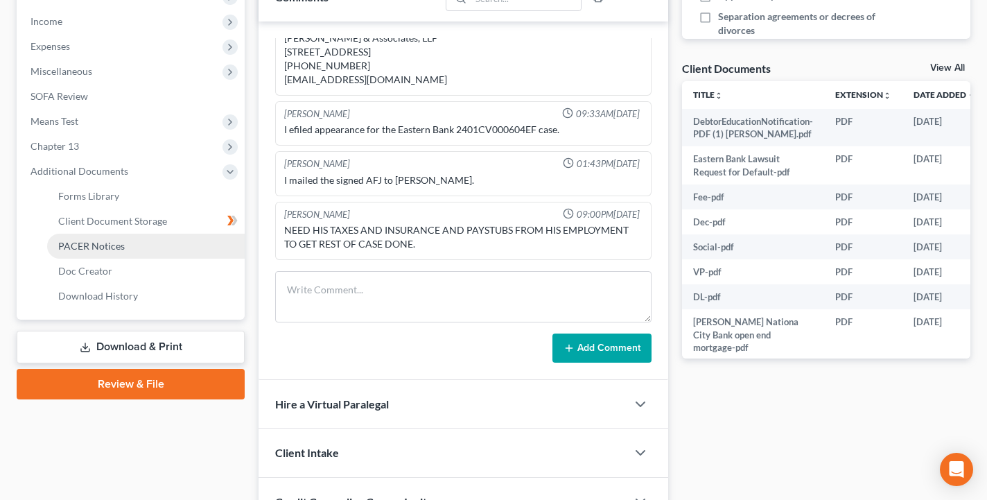
click at [146, 247] on link "PACER Notices" at bounding box center [146, 246] width 198 height 25
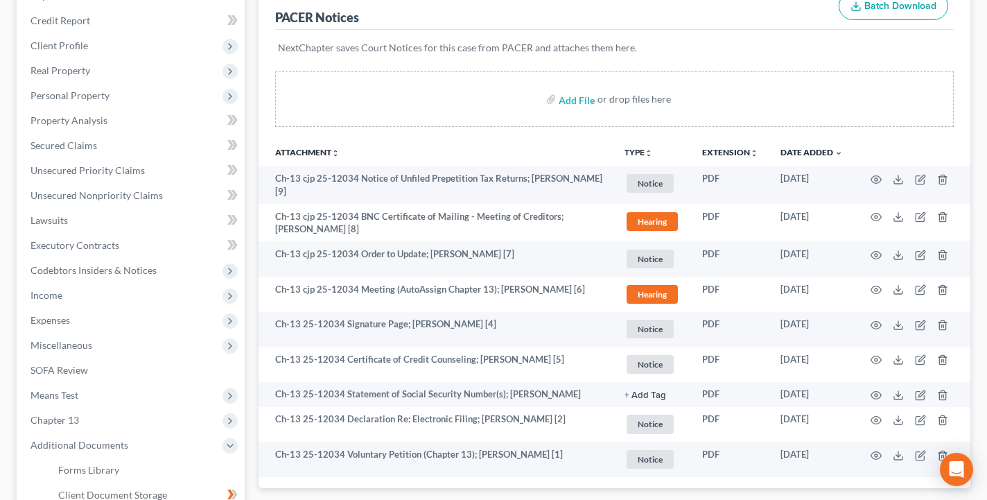
scroll to position [222, 0]
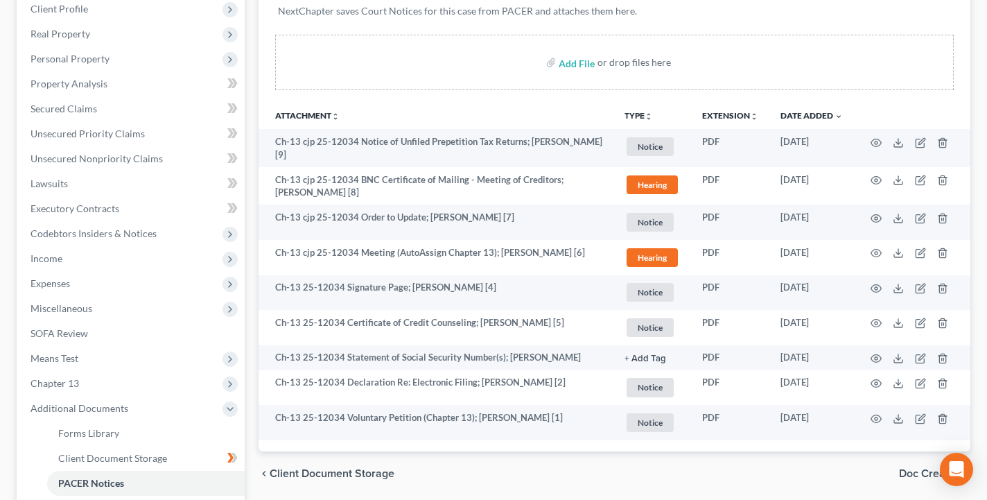
drag, startPoint x: 558, startPoint y: 333, endPoint x: 520, endPoint y: 479, distance: 150.9
click at [520, 479] on ui-view "Forms Library Client Document Storage PACER Notices Doc Creator Download Histor…" at bounding box center [614, 203] width 712 height 585
click at [785, 47] on div "Add File or drop files here" at bounding box center [614, 62] width 678 height 55
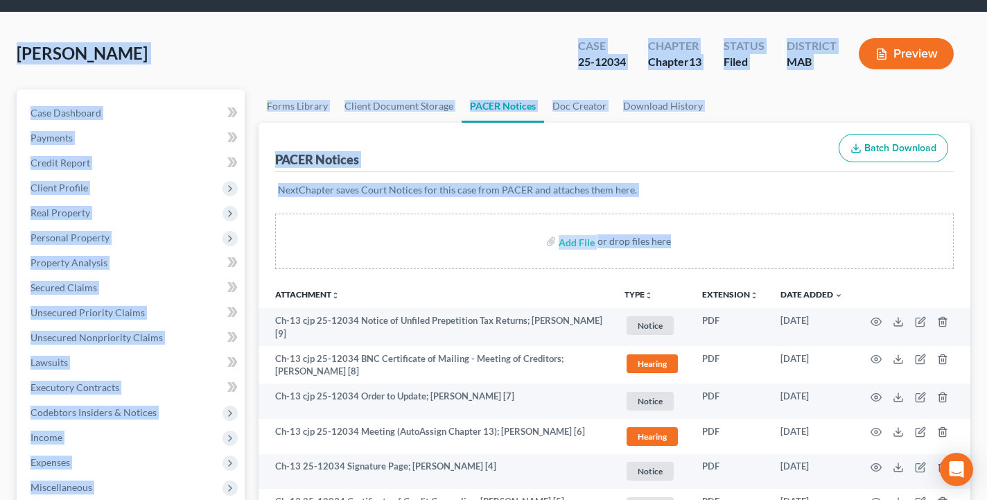
scroll to position [0, 0]
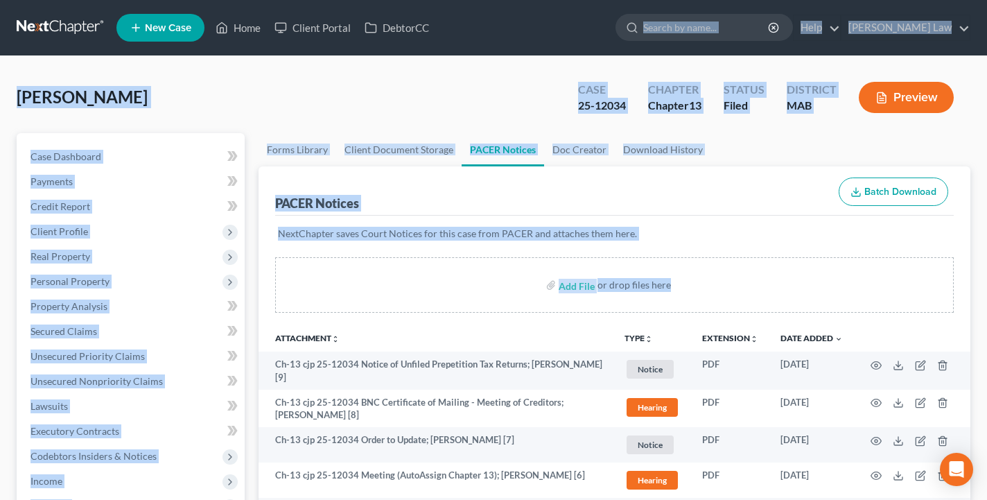
drag, startPoint x: 782, startPoint y: 71, endPoint x: 786, endPoint y: -78, distance: 149.8
click at [786, 0] on html "Home New Case Client Portal DebtorCC [PERSON_NAME] Law [EMAIL_ADDRESS][DOMAIN_N…" at bounding box center [493, 455] width 987 height 911
click at [752, 37] on input "search" at bounding box center [706, 28] width 127 height 26
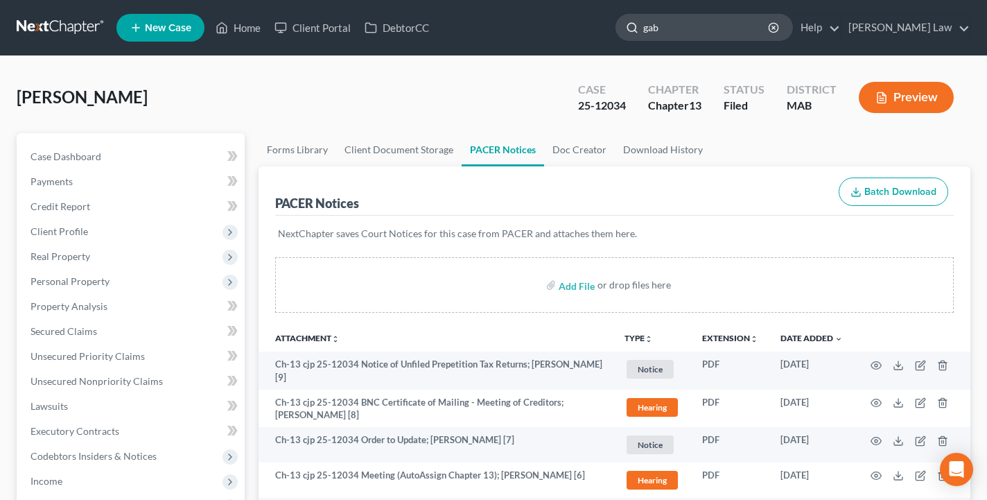
type input "gab r"
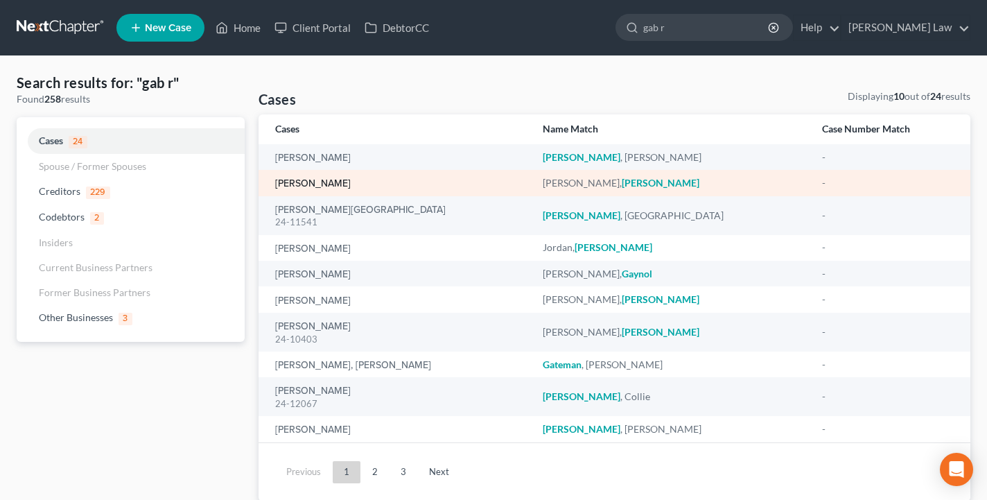
click at [326, 181] on link "[PERSON_NAME]" at bounding box center [313, 184] width 76 height 10
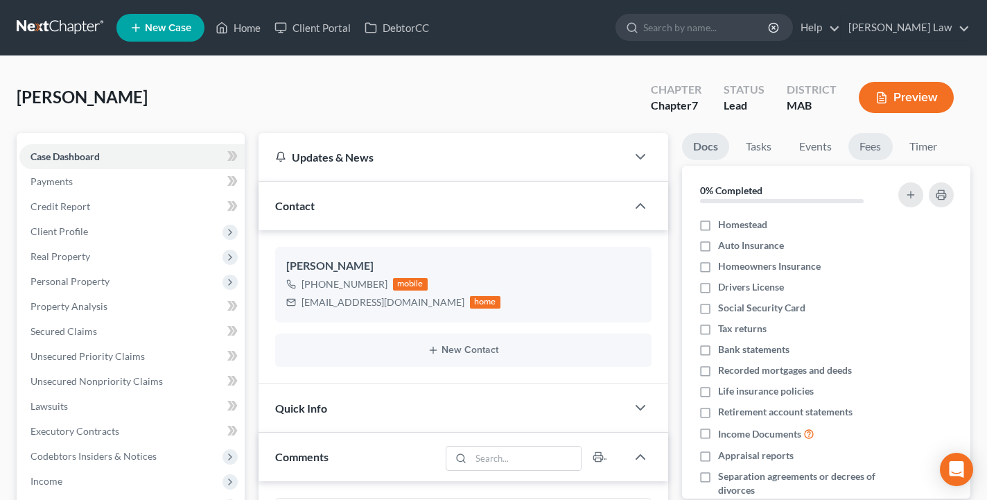
click at [877, 150] on link "Fees" at bounding box center [870, 146] width 44 height 27
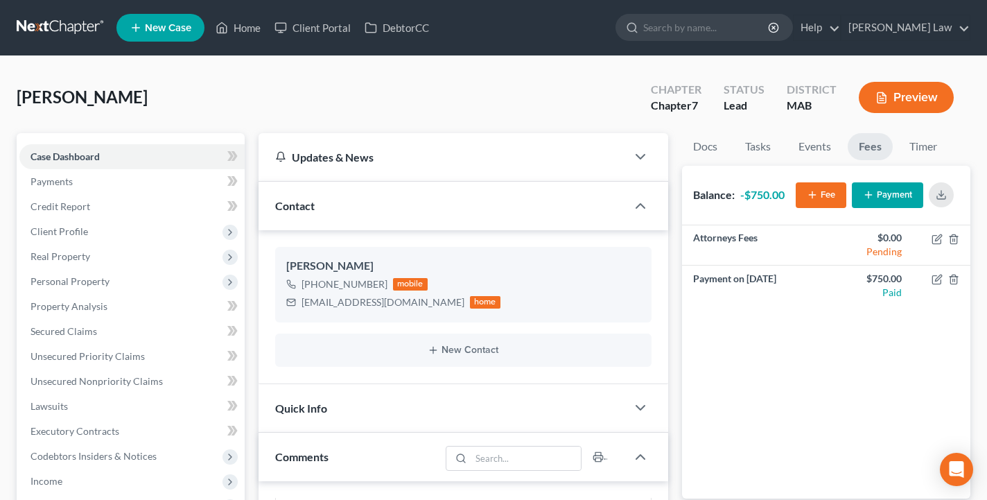
click at [893, 202] on button "Payment" at bounding box center [887, 195] width 71 height 26
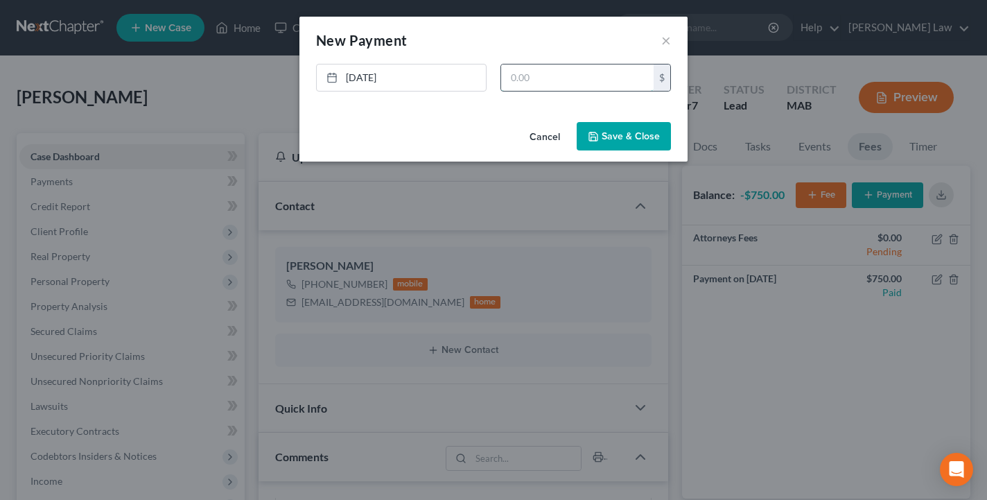
click at [537, 68] on input "text" at bounding box center [577, 77] width 152 height 26
type input "250"
click at [616, 137] on button "Save & Close" at bounding box center [624, 136] width 94 height 29
